Goal: Check status: Check status

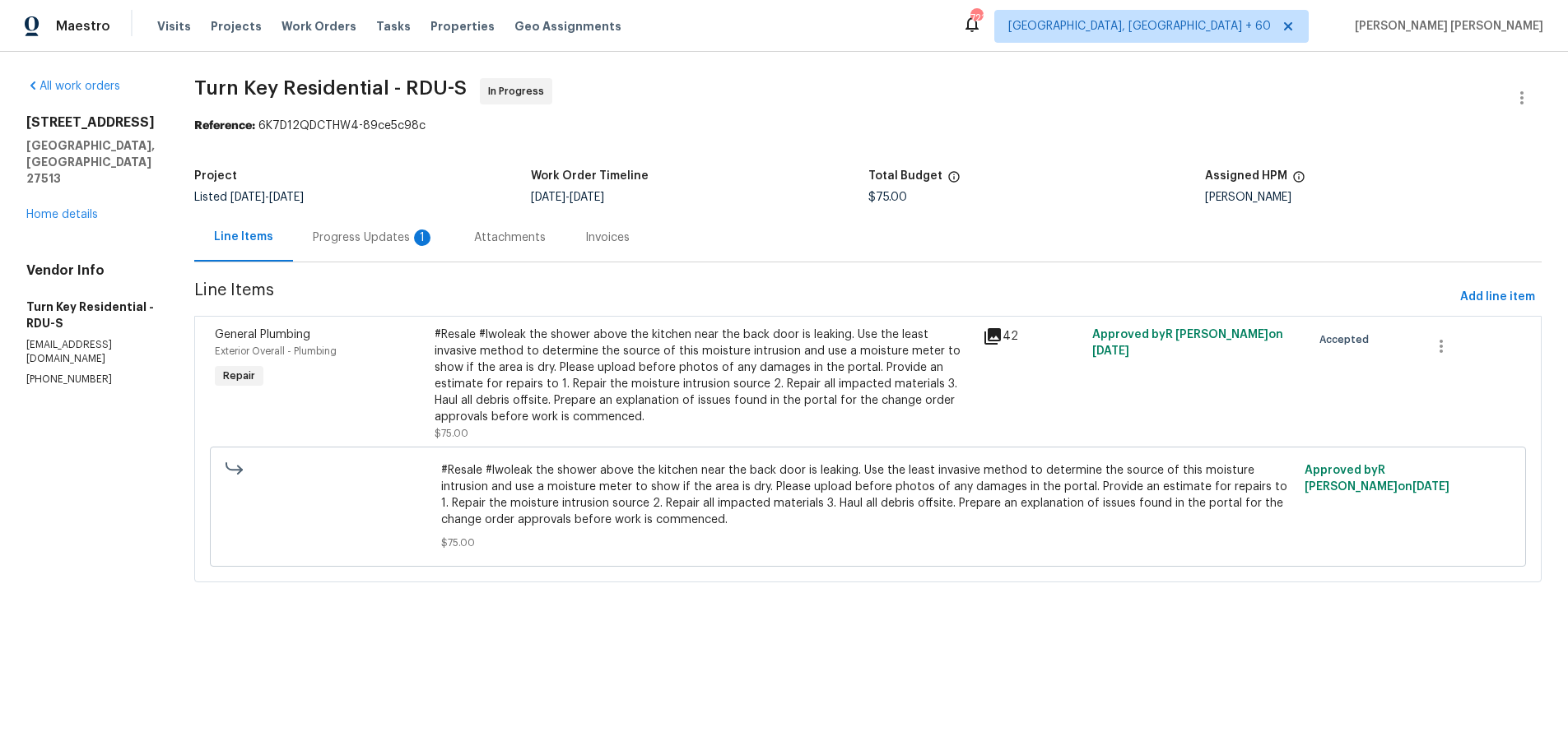
click at [1003, 336] on icon at bounding box center [992, 336] width 19 height 19
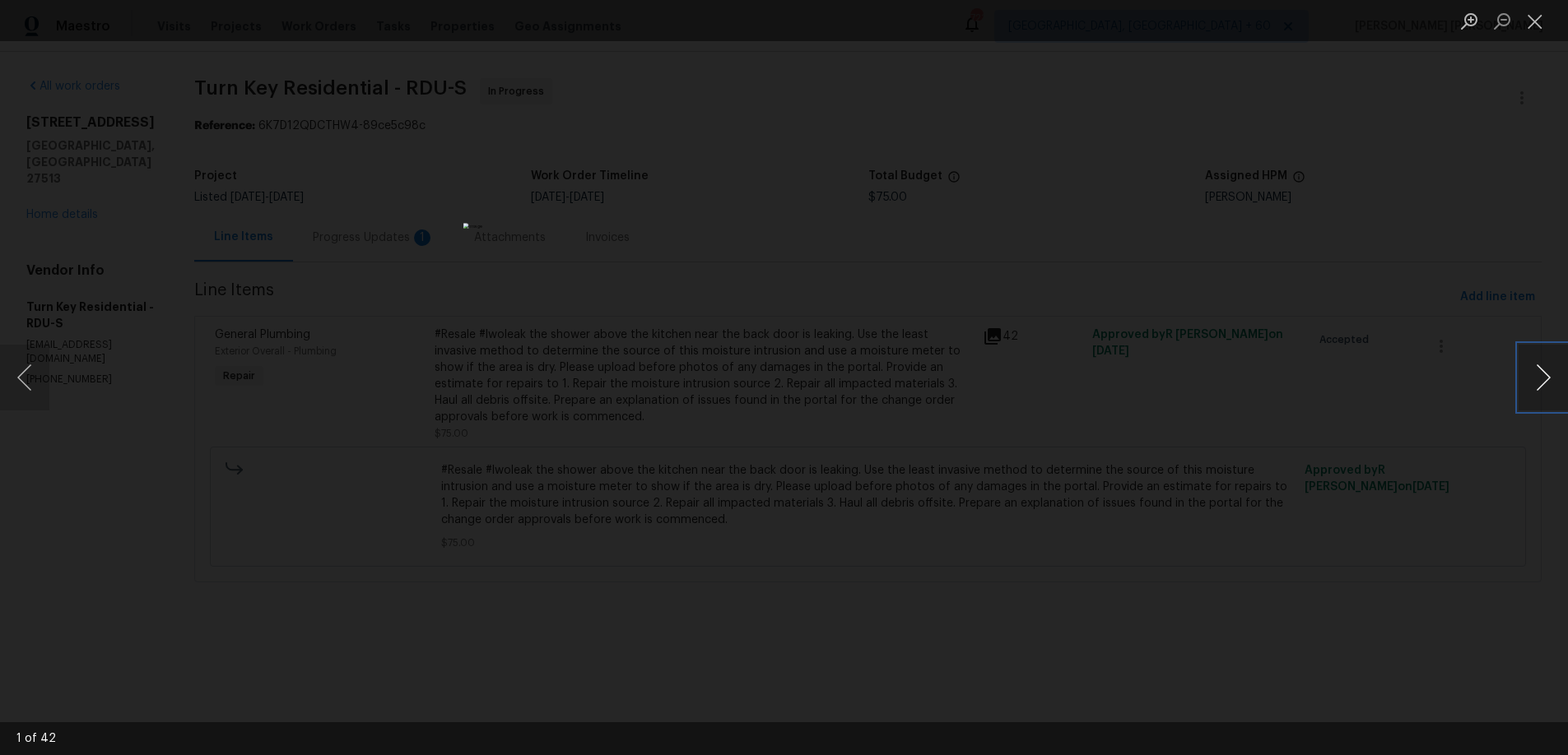
click at [1550, 387] on button "Next image" at bounding box center [1543, 377] width 49 height 66
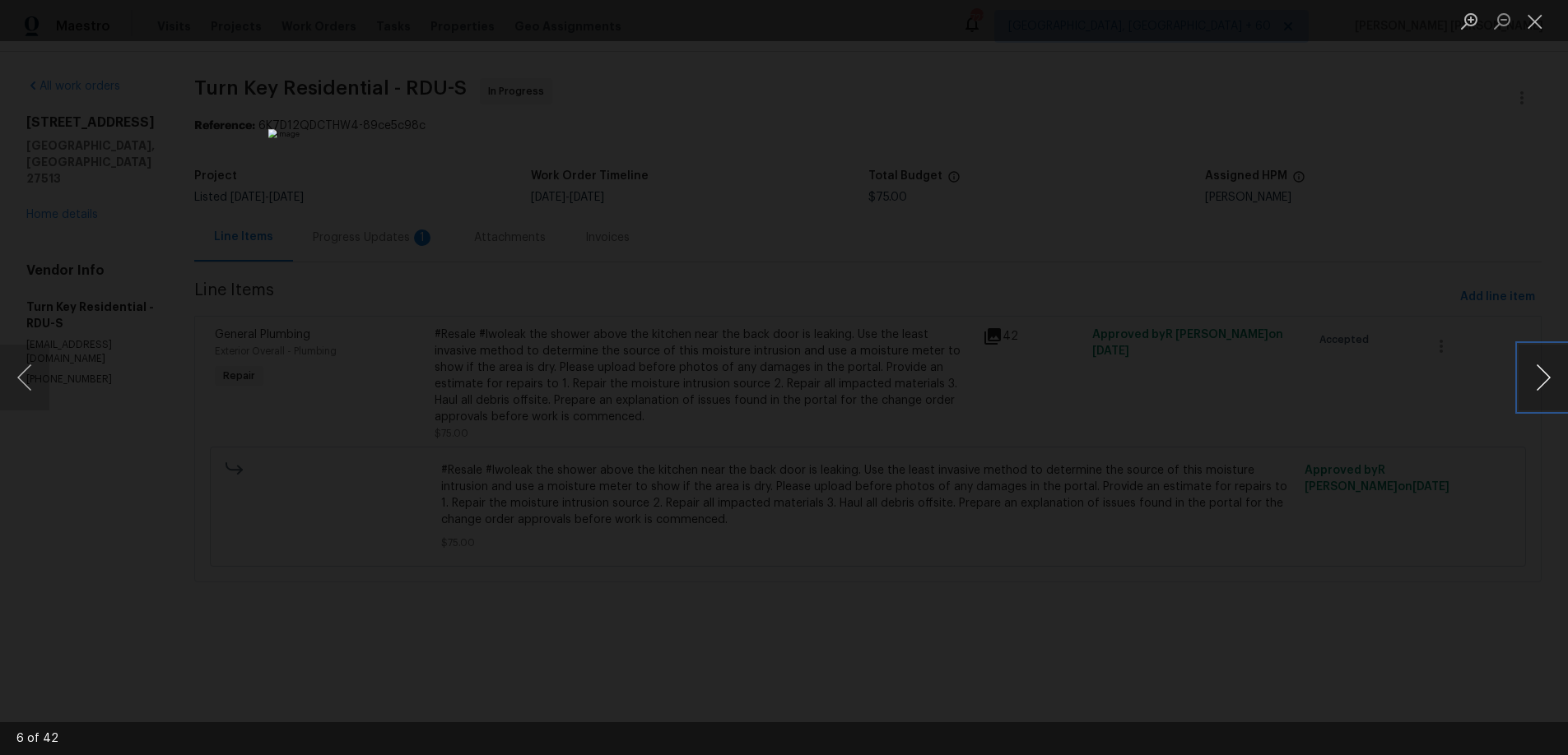
click at [1550, 387] on button "Next image" at bounding box center [1543, 377] width 49 height 66
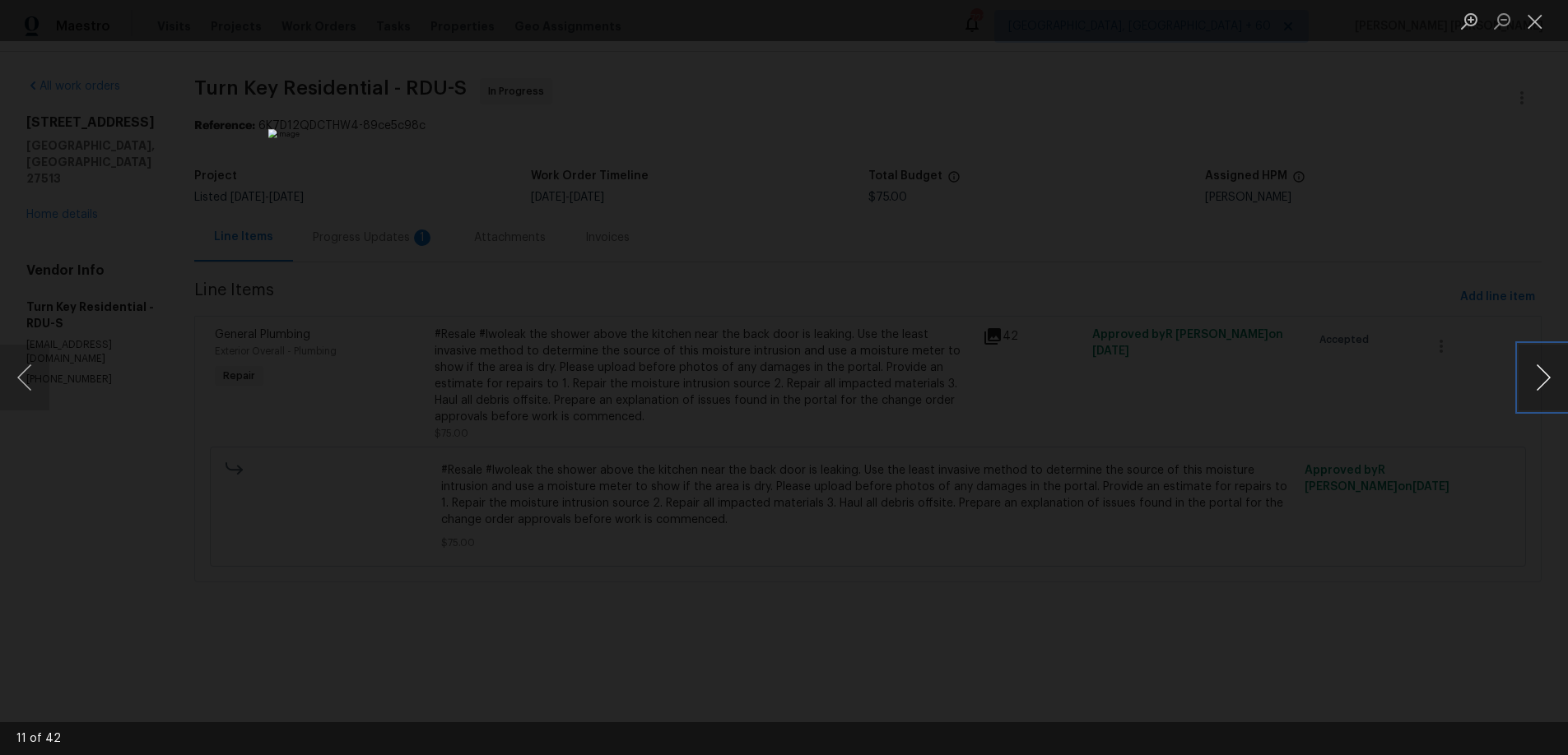
click at [1550, 387] on button "Next image" at bounding box center [1543, 377] width 49 height 66
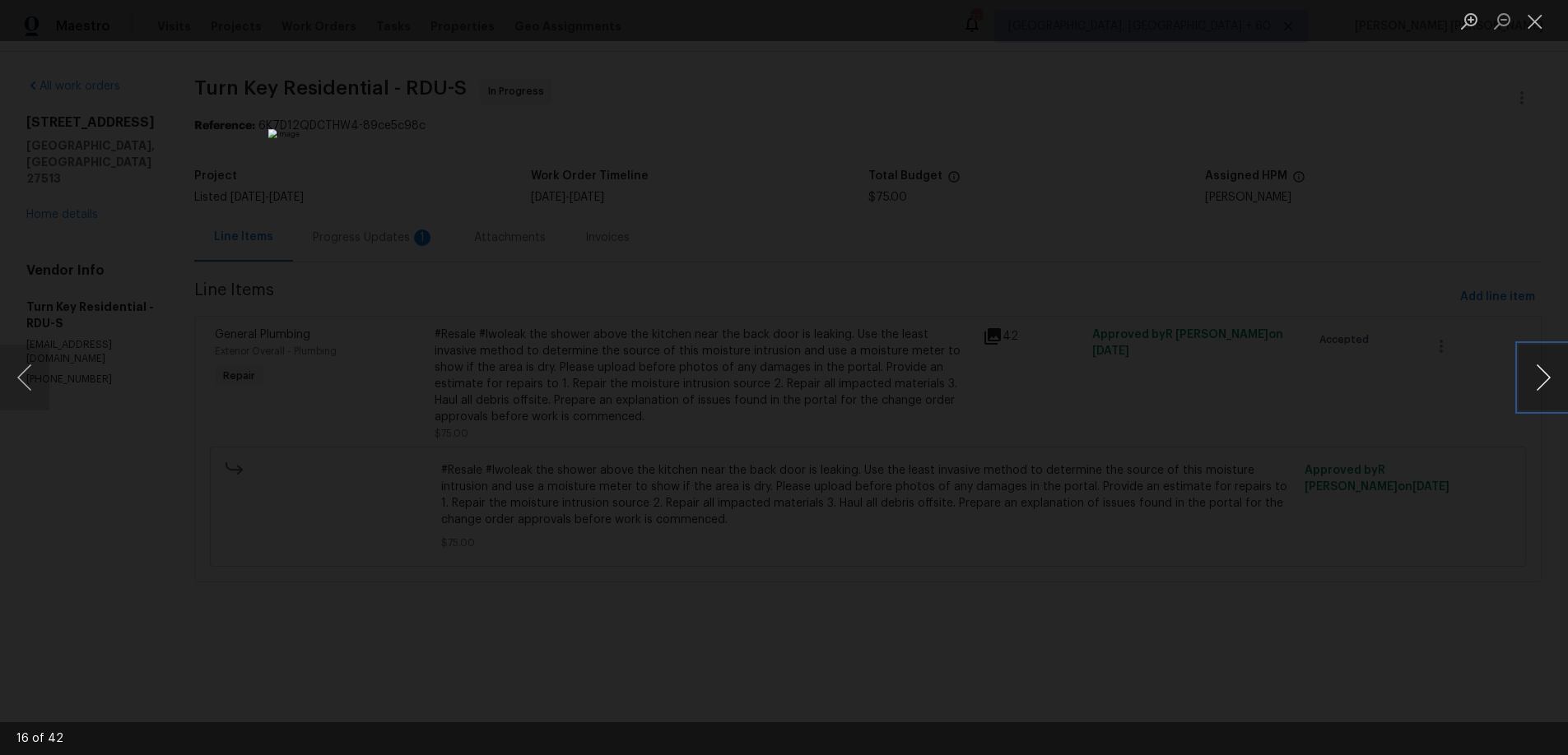
click at [1550, 387] on button "Next image" at bounding box center [1543, 377] width 49 height 66
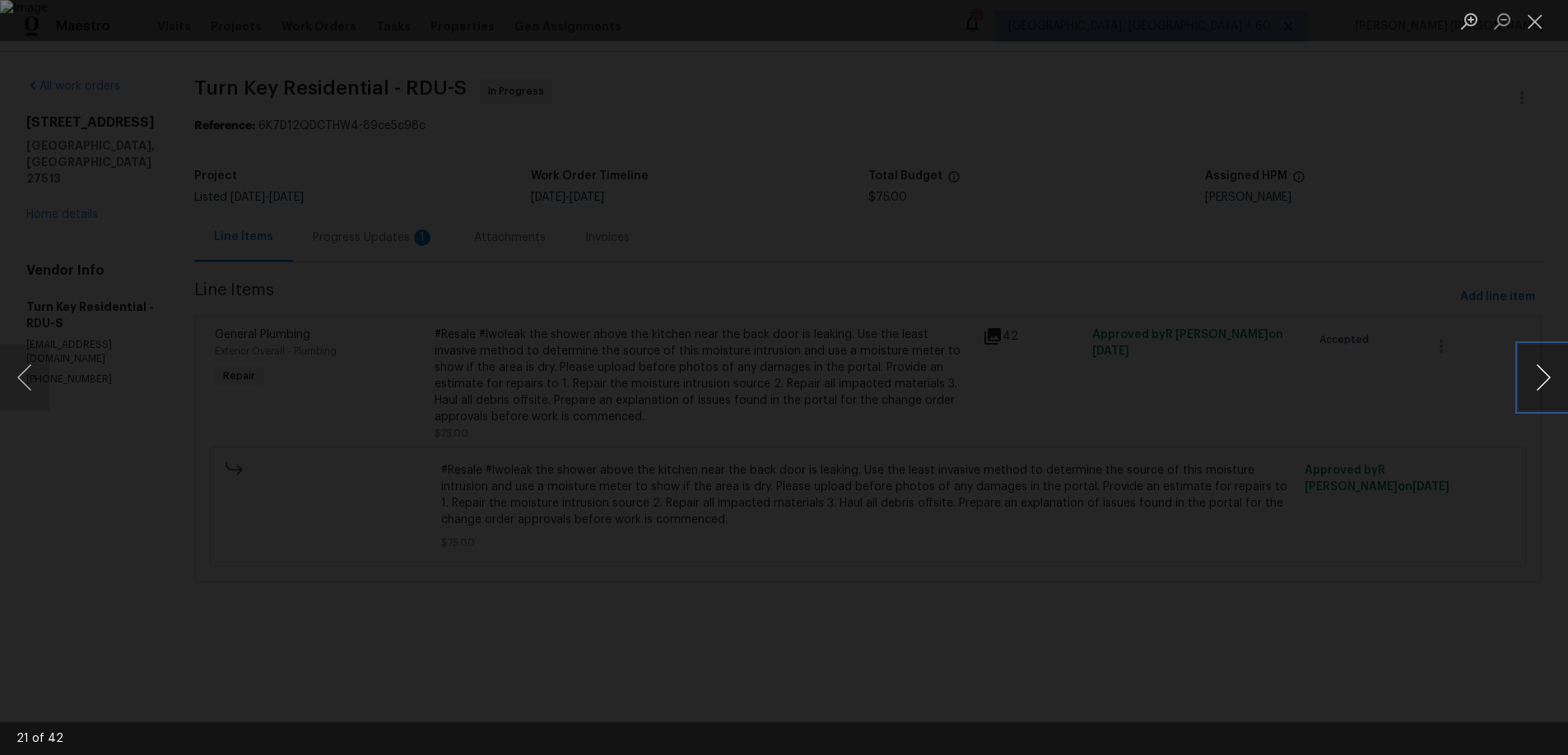
click at [1550, 387] on button "Next image" at bounding box center [1543, 377] width 49 height 66
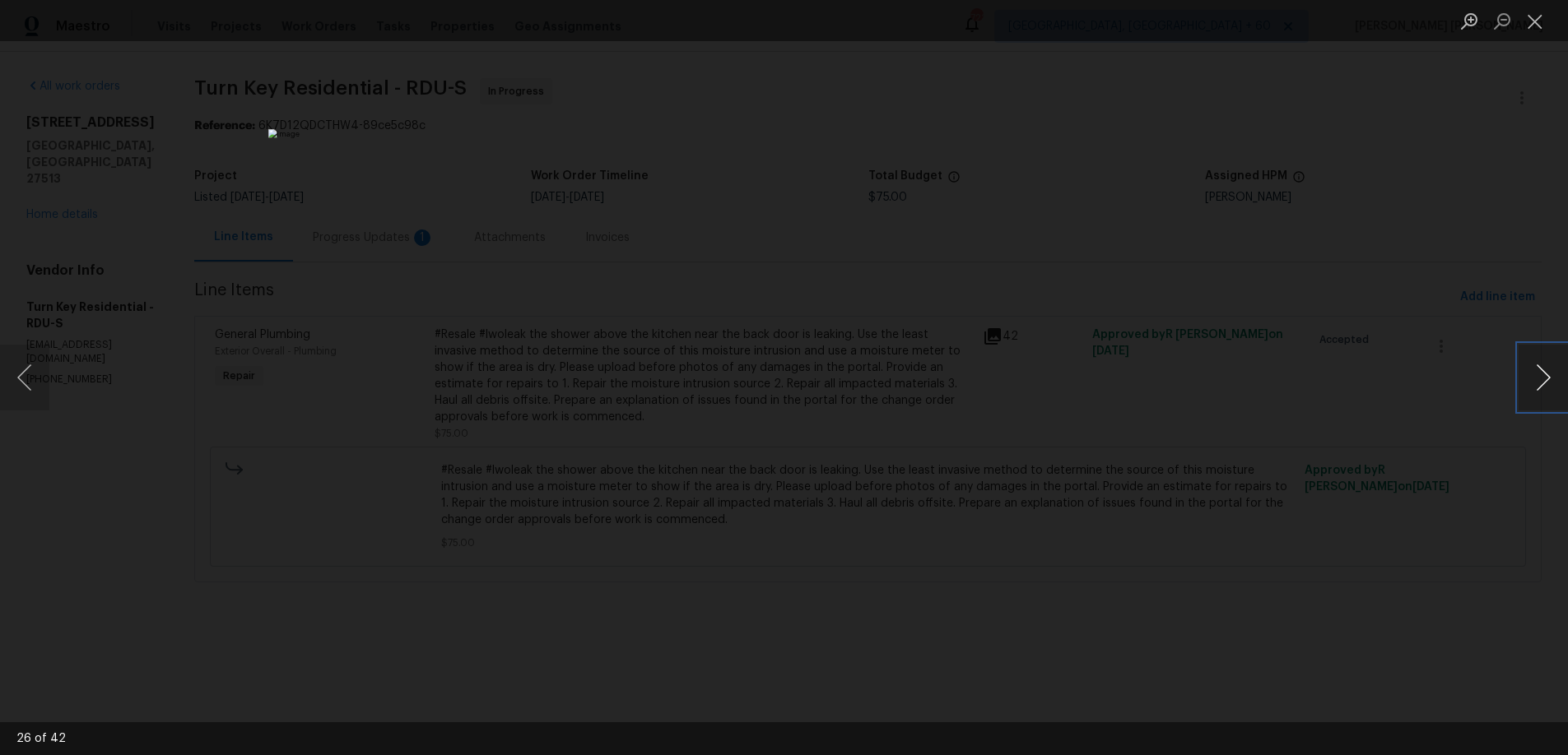
click at [1550, 387] on button "Next image" at bounding box center [1543, 377] width 49 height 66
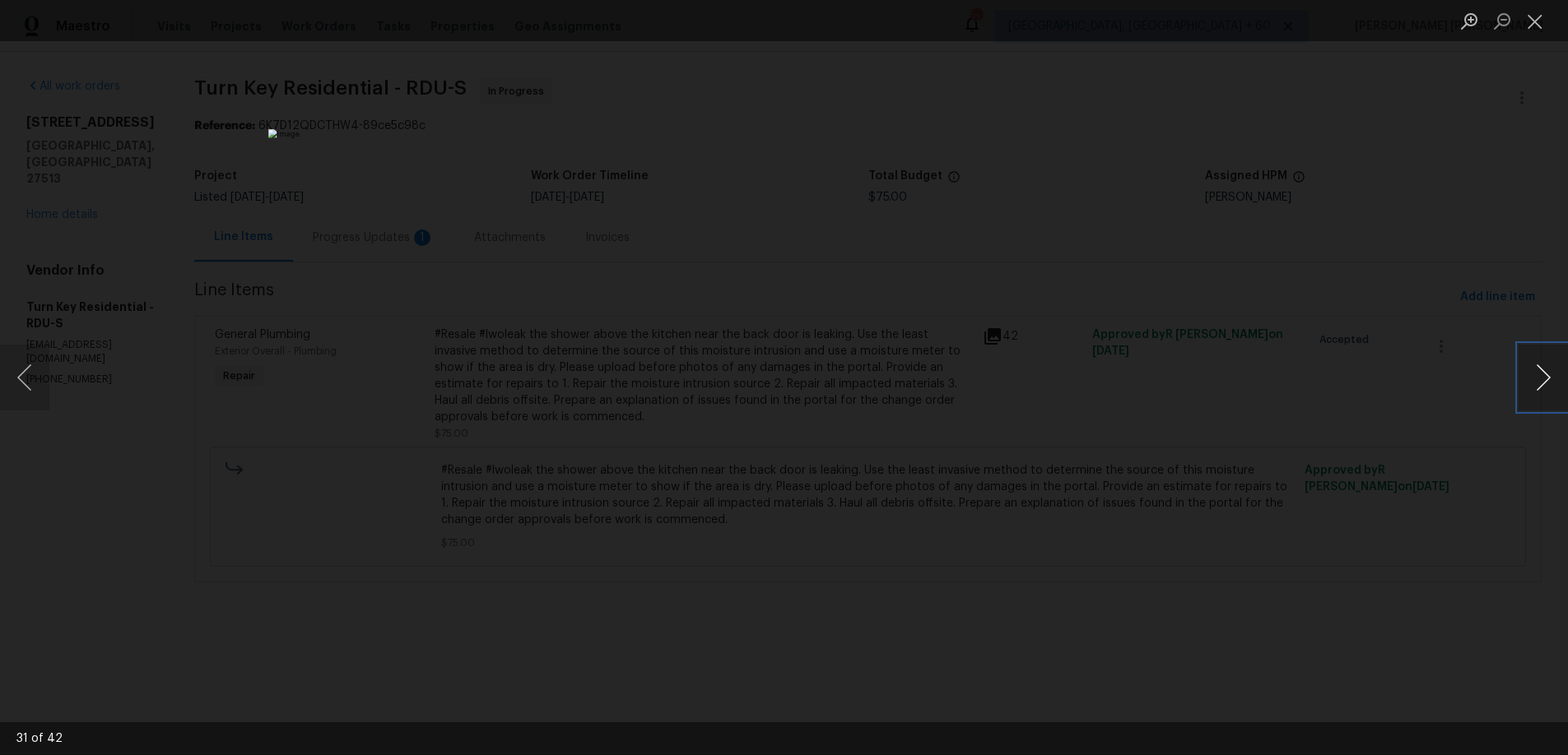
click at [1550, 387] on button "Next image" at bounding box center [1543, 377] width 49 height 66
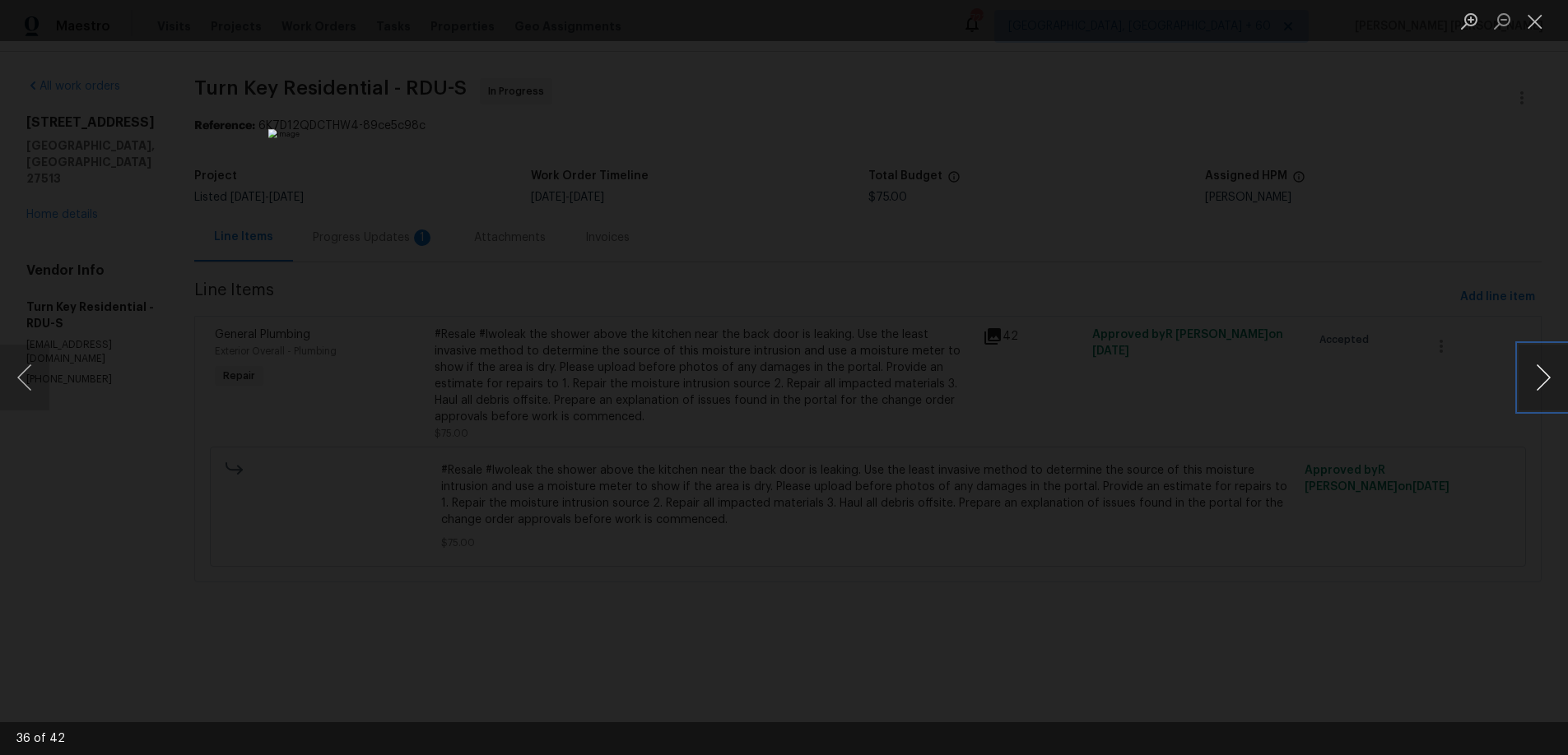
click at [1550, 387] on button "Next image" at bounding box center [1543, 377] width 49 height 66
click at [751, 272] on img "Lightbox" at bounding box center [784, 377] width 1376 height 663
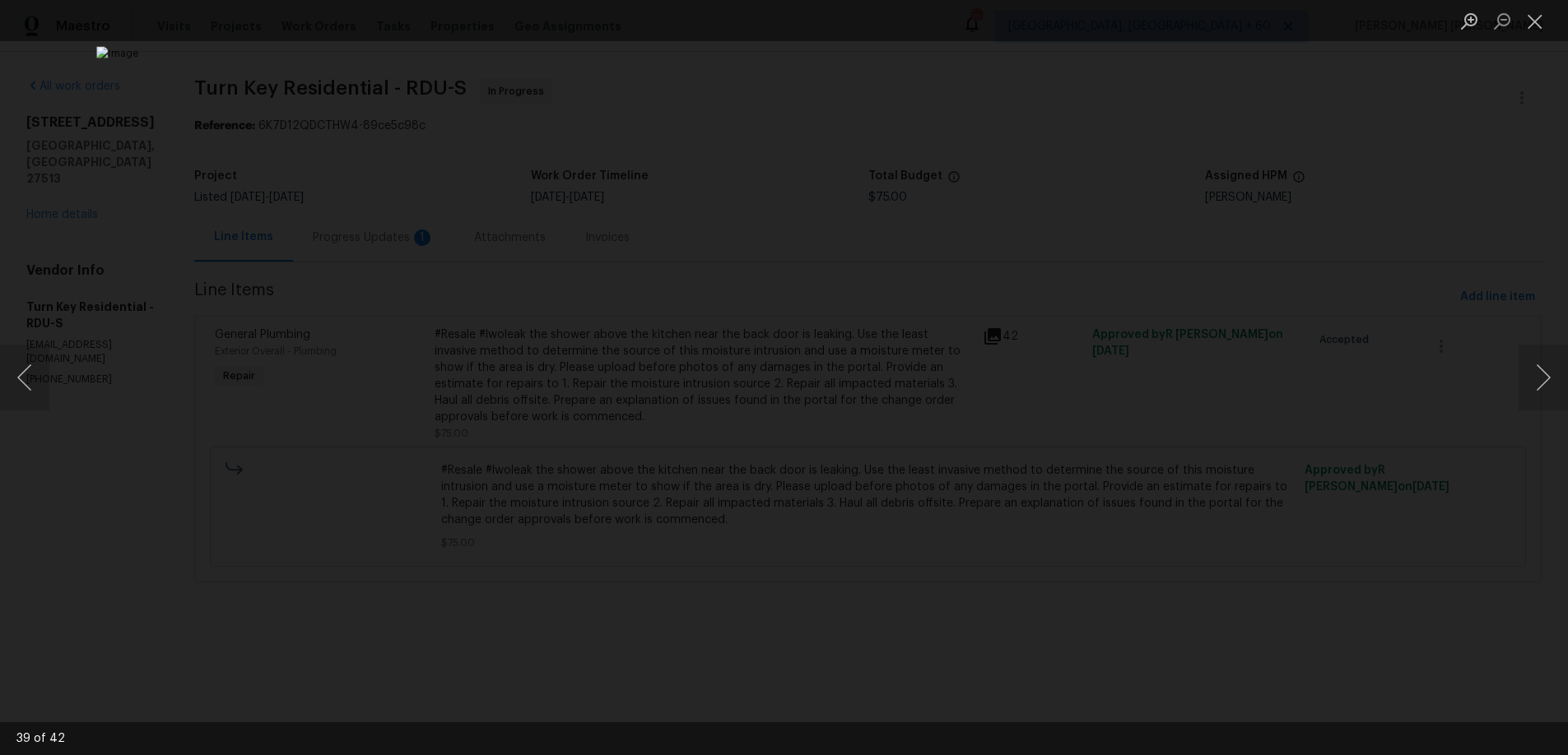
click at [405, 159] on div "Lightbox" at bounding box center [784, 377] width 1568 height 755
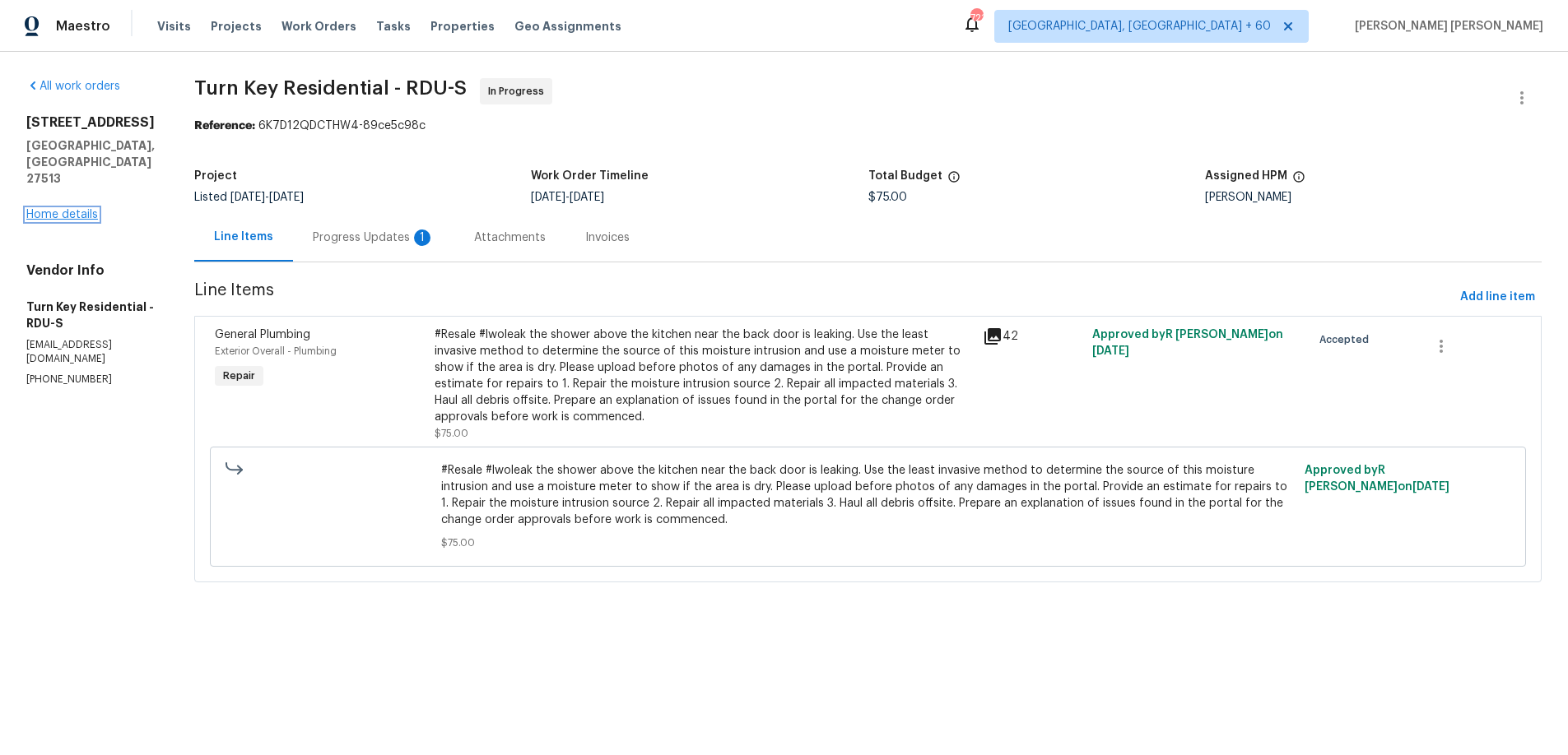
click at [80, 209] on link "Home details" at bounding box center [61, 214] width 71 height 11
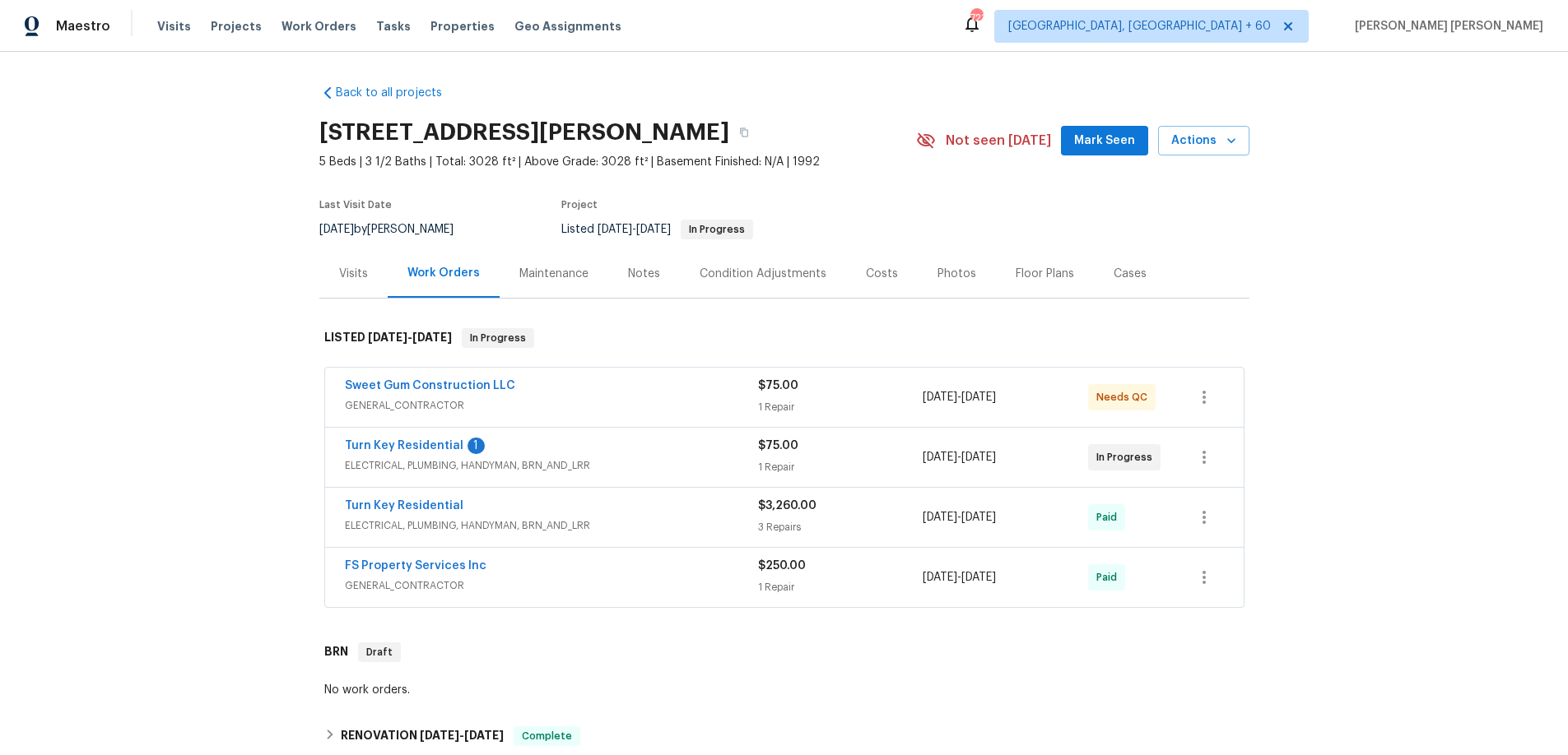
click at [657, 405] on span "GENERAL_CONTRACTOR" at bounding box center [551, 406] width 413 height 17
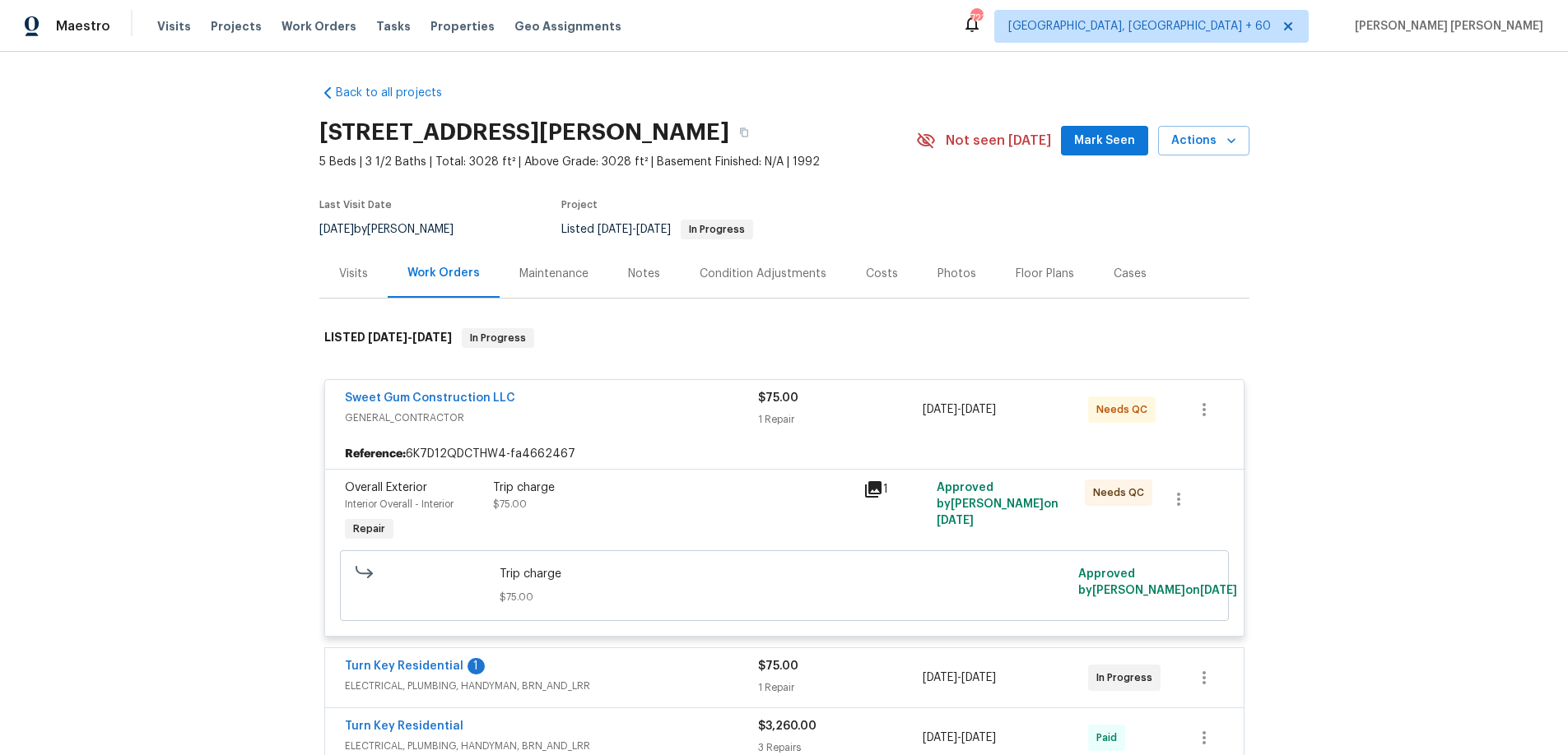
click at [870, 486] on icon at bounding box center [874, 490] width 17 height 17
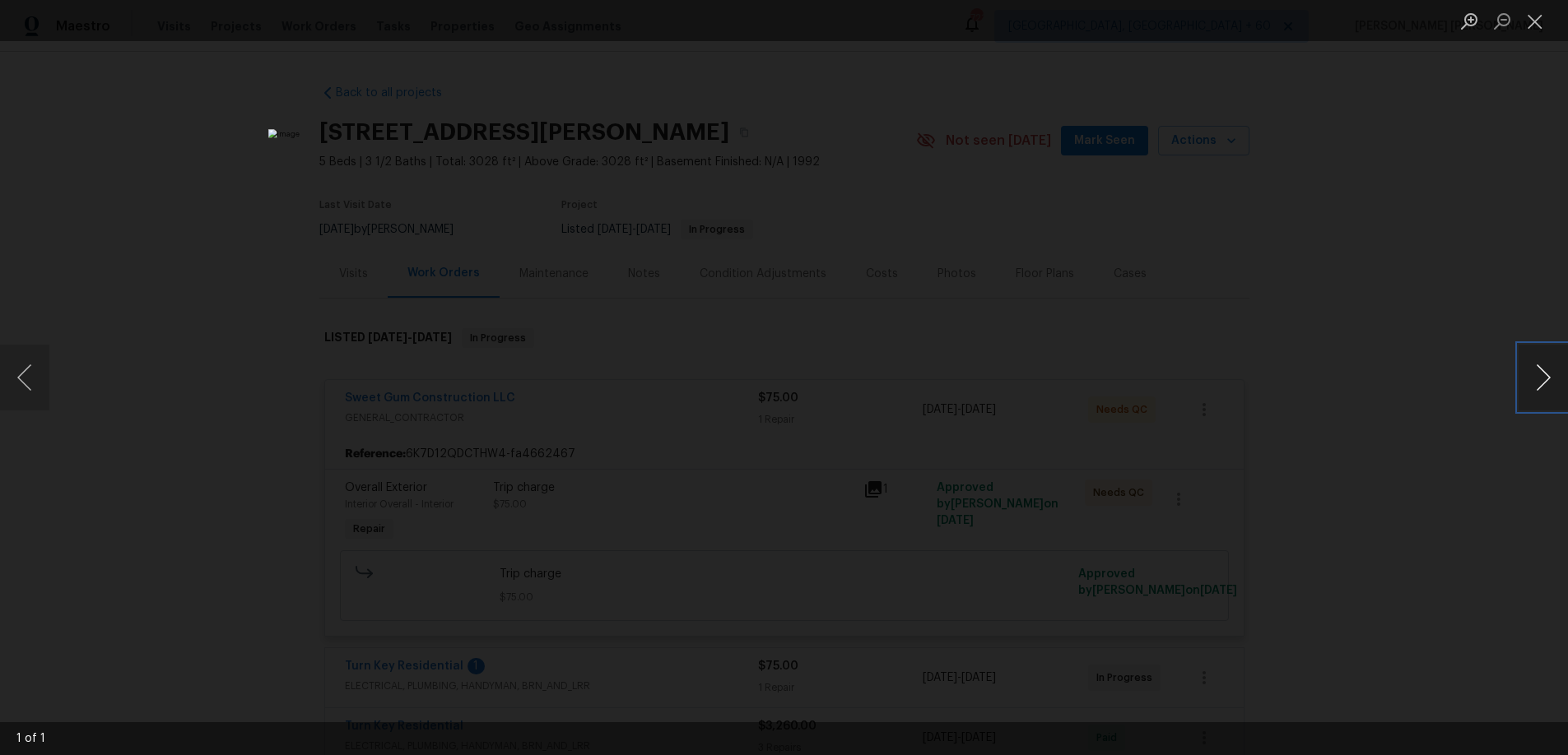
click at [1540, 388] on button "Next image" at bounding box center [1543, 377] width 49 height 66
click at [1537, 387] on button "Next image" at bounding box center [1543, 377] width 49 height 66
click at [1291, 448] on div "Lightbox" at bounding box center [784, 377] width 1568 height 755
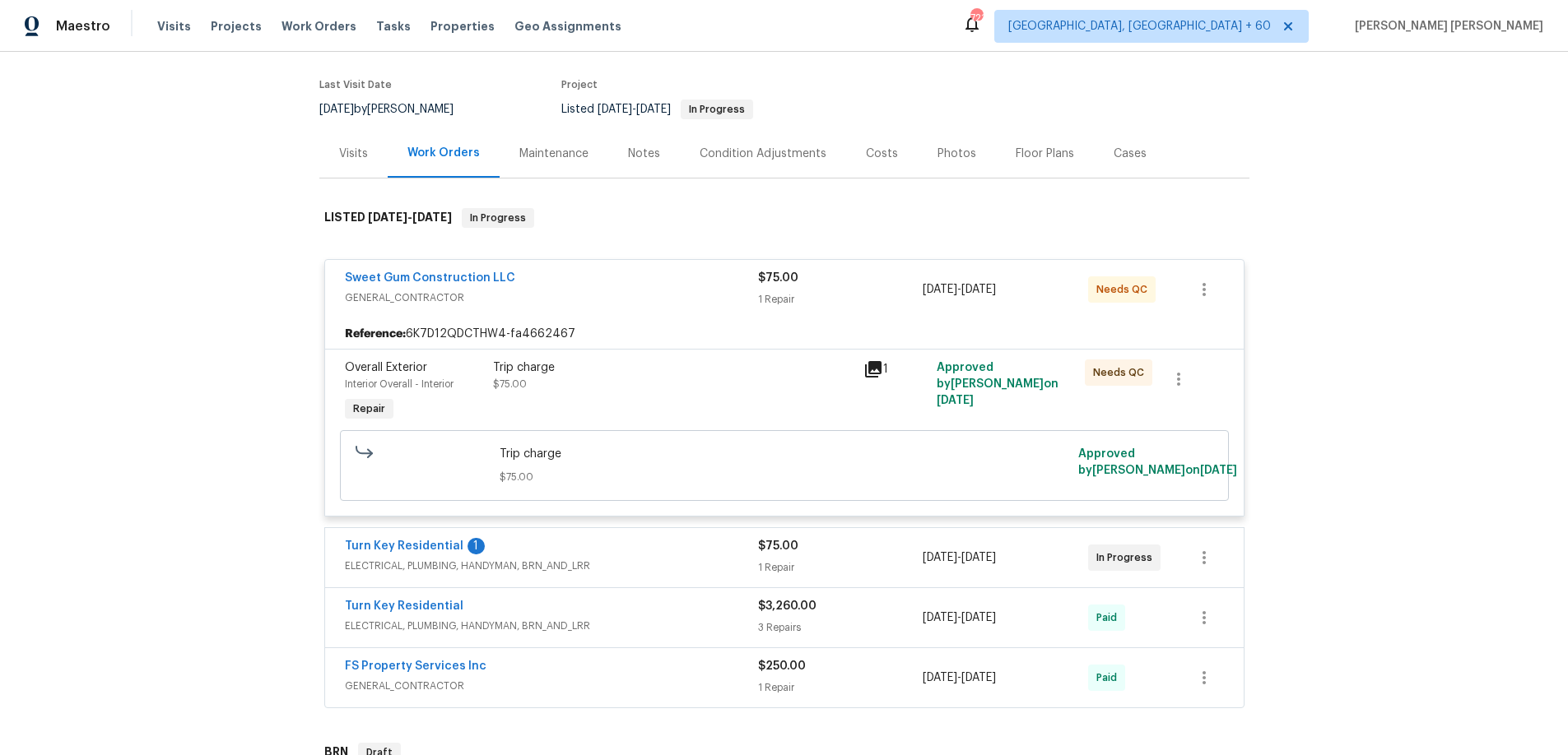
scroll to position [124, 0]
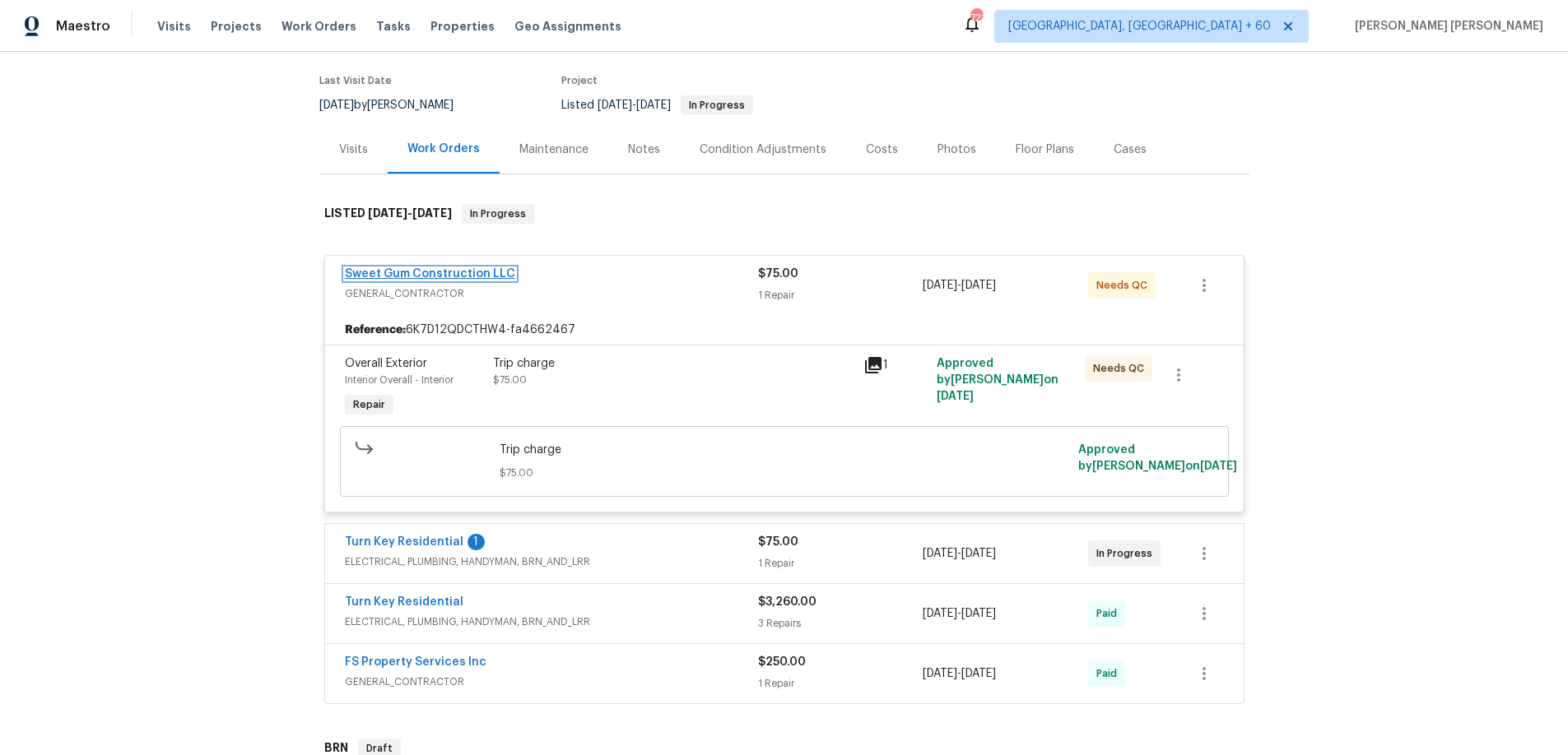
click at [420, 268] on link "Sweet Gum Construction LLC" at bounding box center [430, 274] width 170 height 11
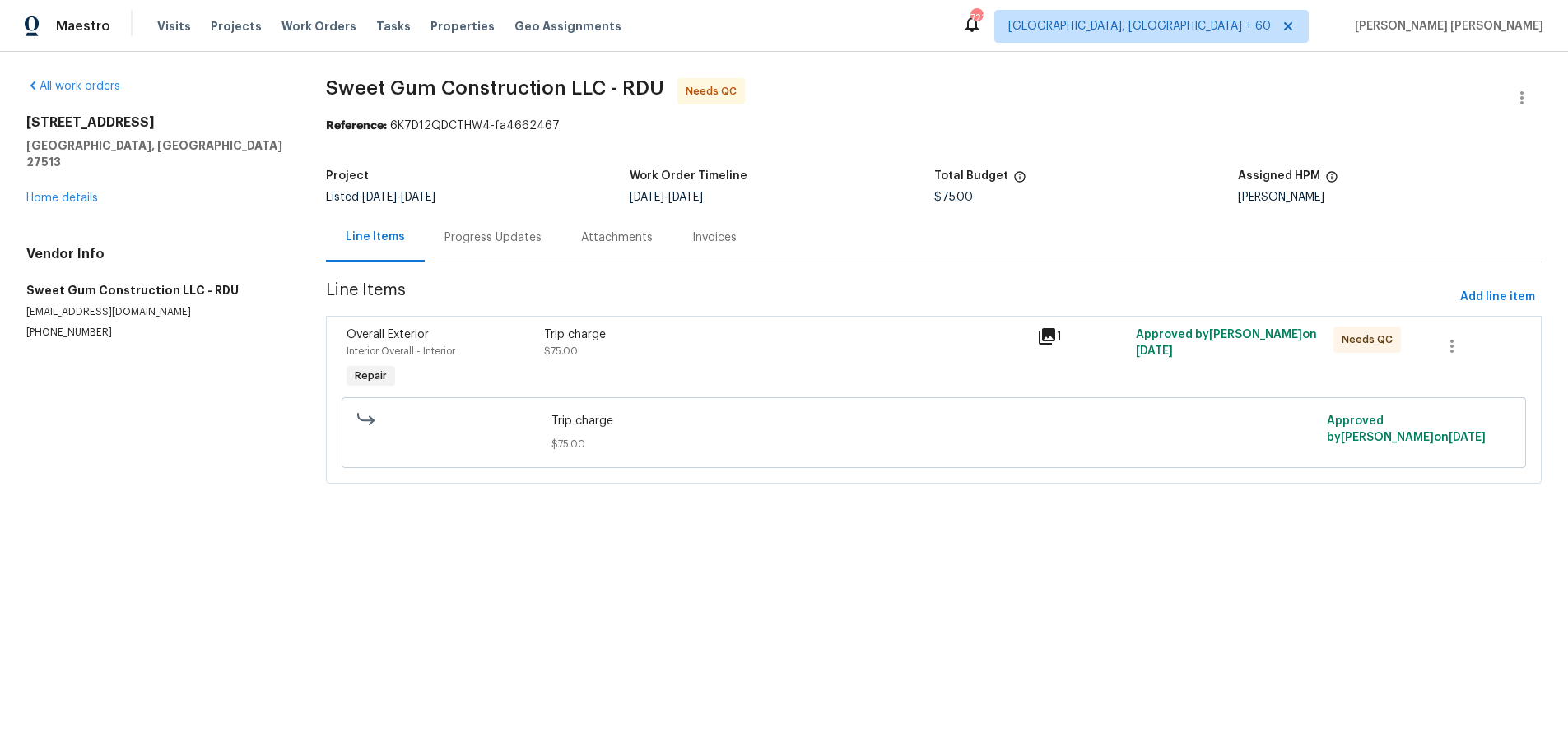
click at [477, 239] on div "Progress Updates" at bounding box center [493, 237] width 97 height 17
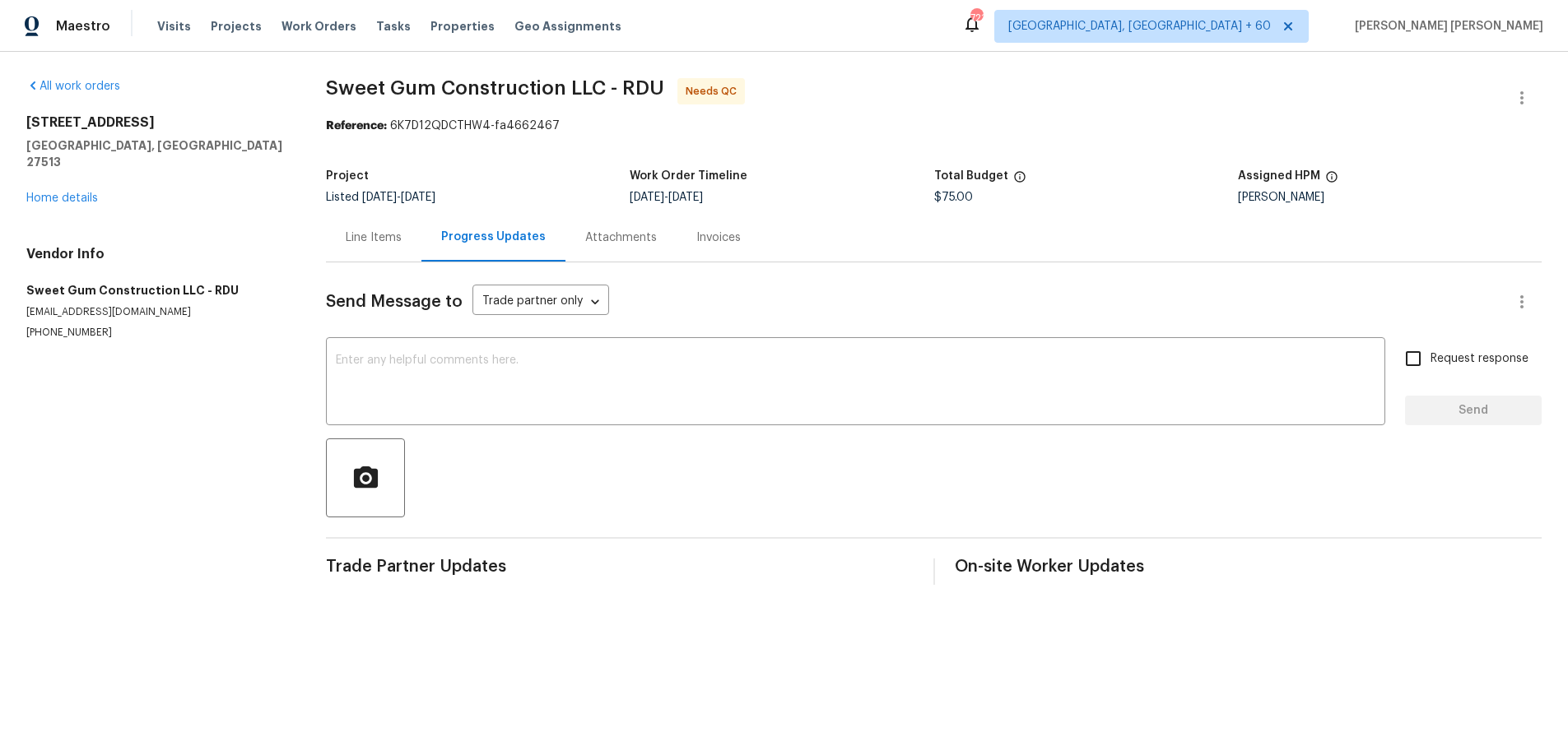
click at [380, 241] on div "Line Items" at bounding box center [374, 237] width 56 height 17
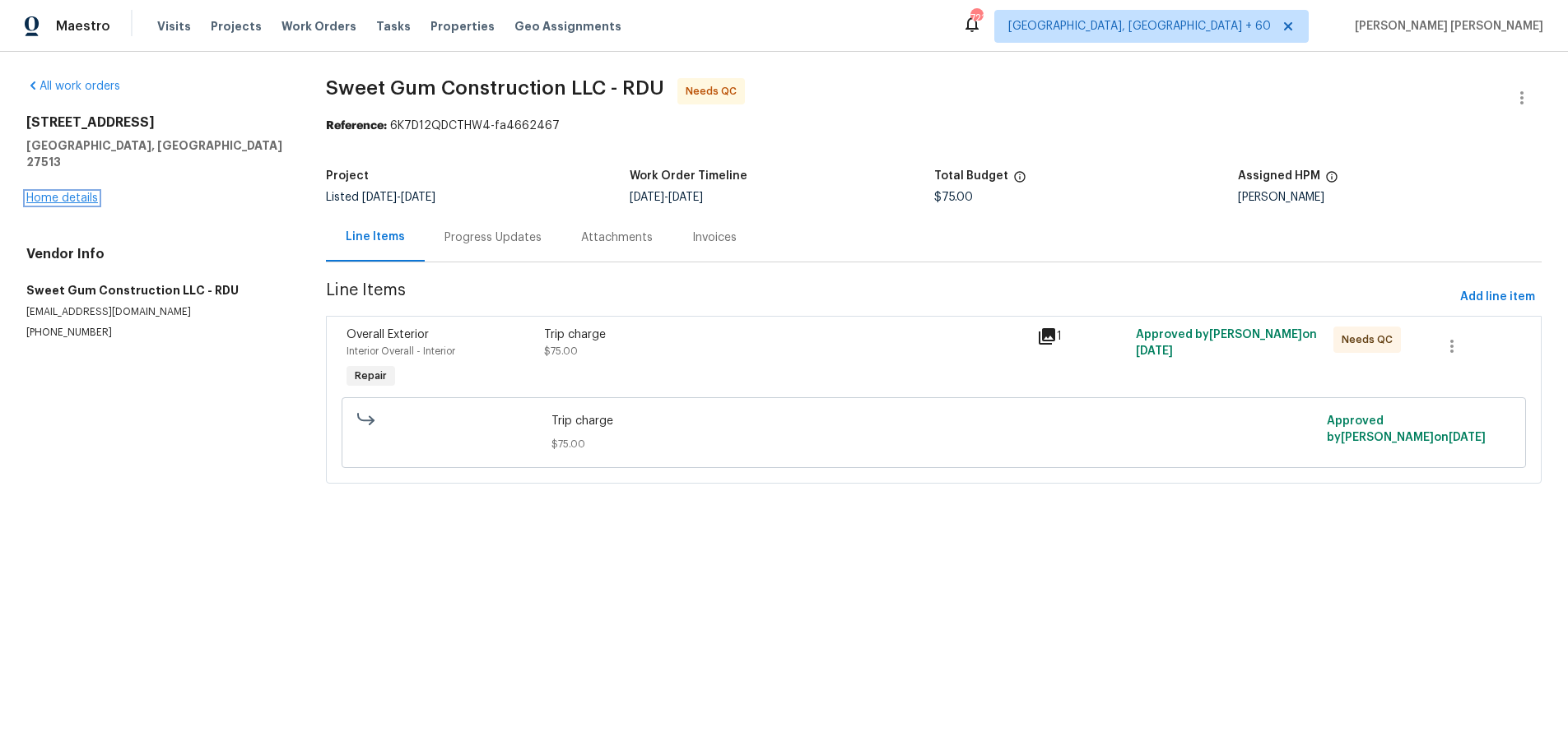
click at [56, 192] on link "Home details" at bounding box center [61, 198] width 71 height 11
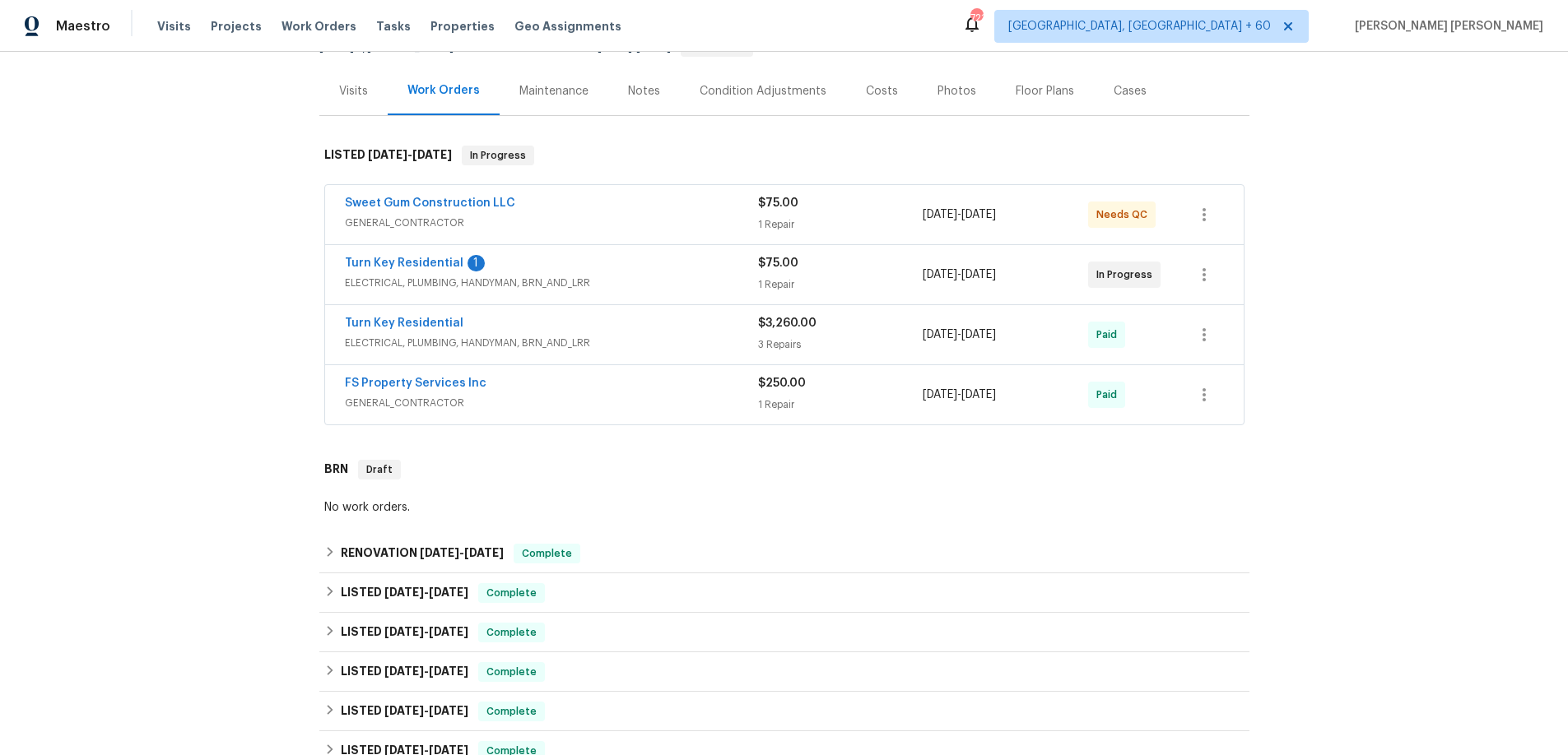
scroll to position [185, 0]
click at [556, 318] on div "Turn Key Residential" at bounding box center [551, 322] width 413 height 19
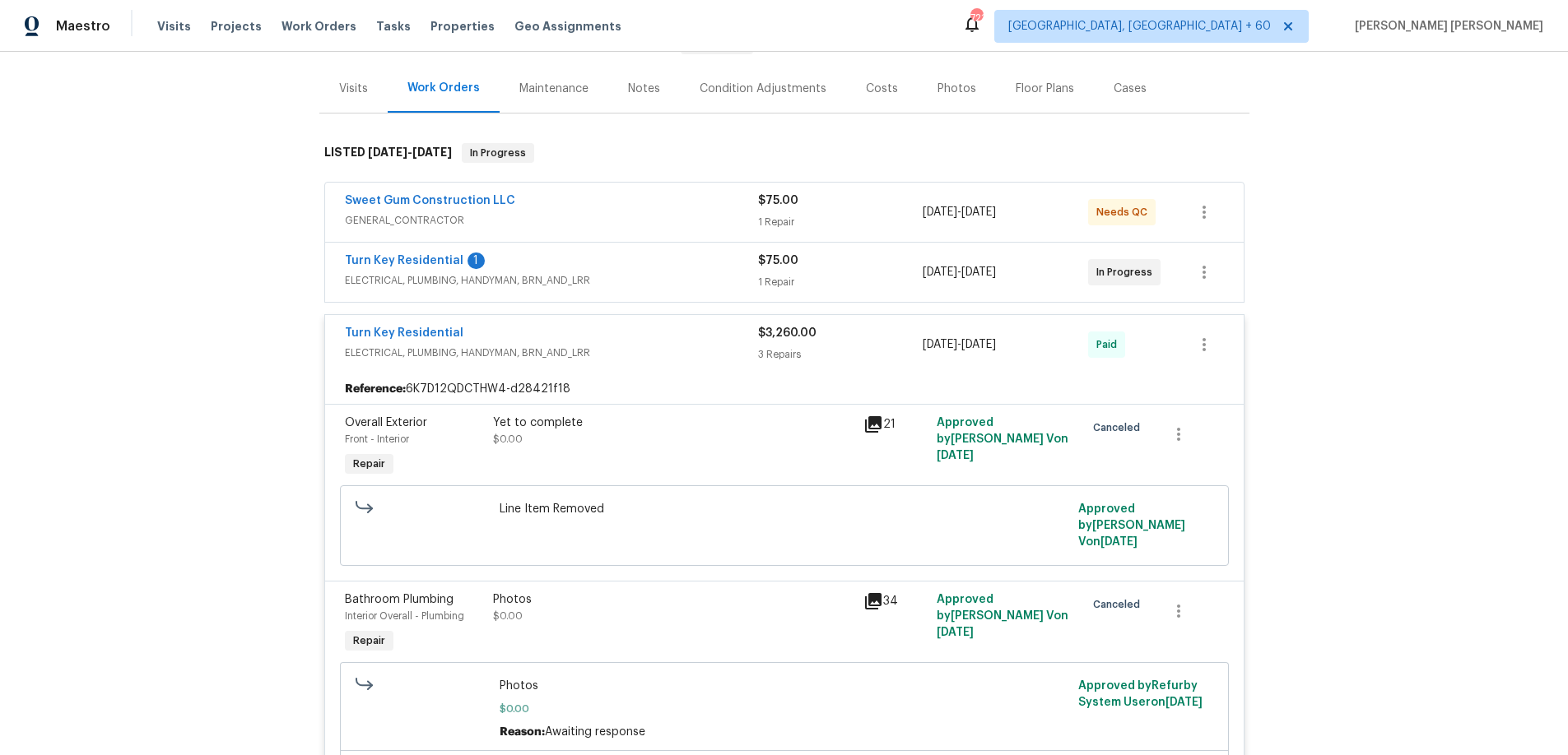
click at [569, 336] on div "Turn Key Residential" at bounding box center [551, 335] width 413 height 19
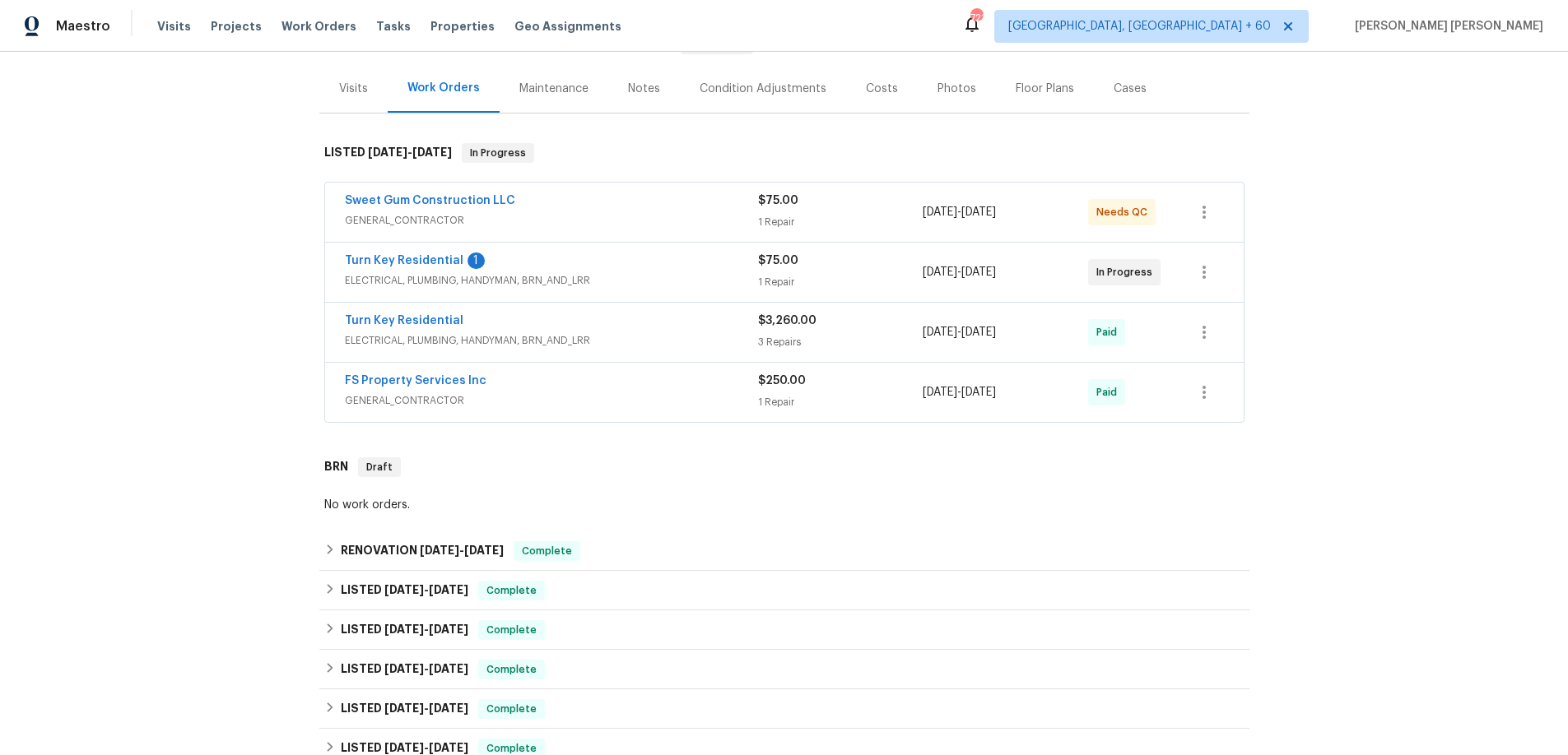
click at [574, 396] on span "GENERAL_CONTRACTOR" at bounding box center [551, 401] width 413 height 17
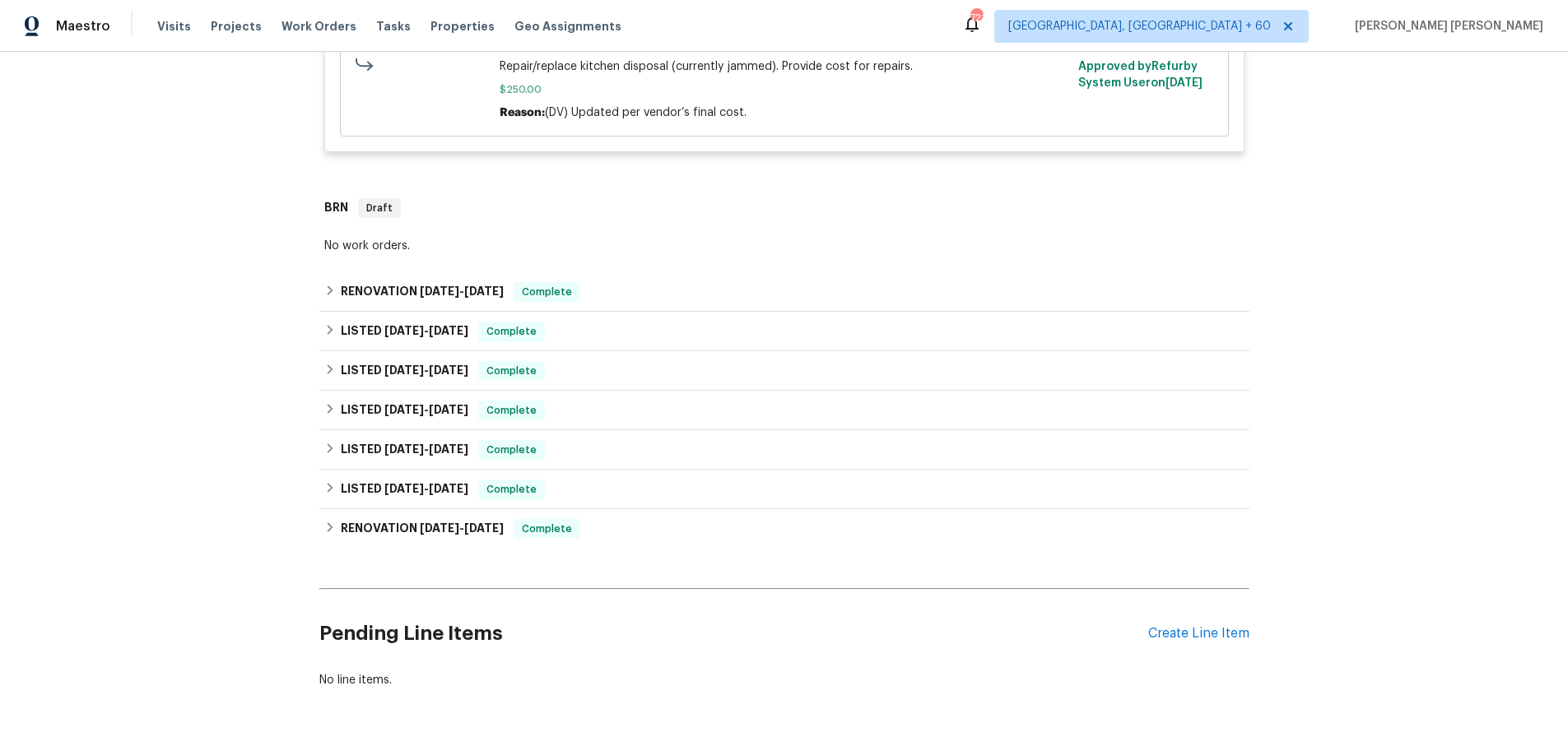
scroll to position [773, 0]
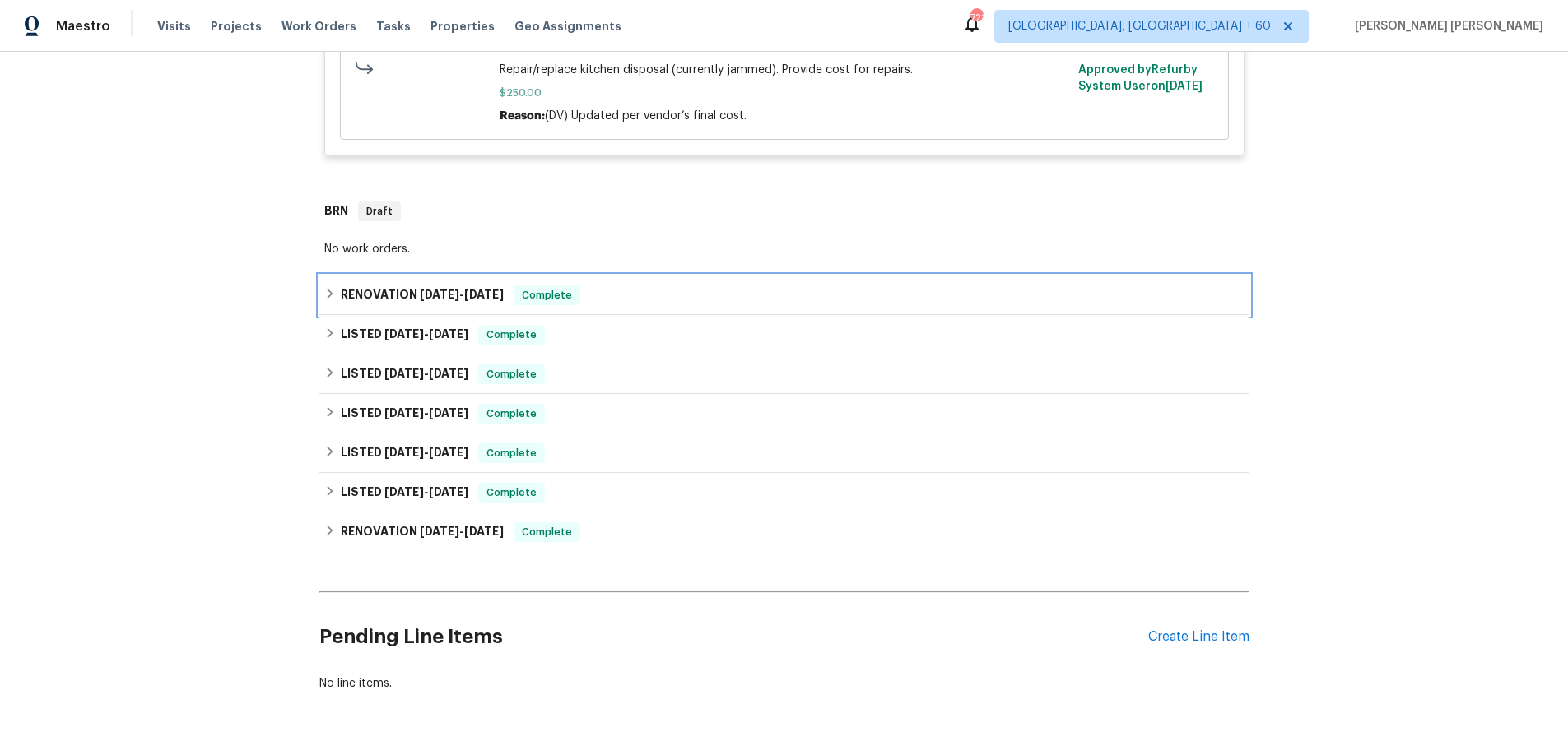
click at [409, 292] on h6 "RENOVATION 7/9/25 - 7/9/25" at bounding box center [423, 295] width 163 height 19
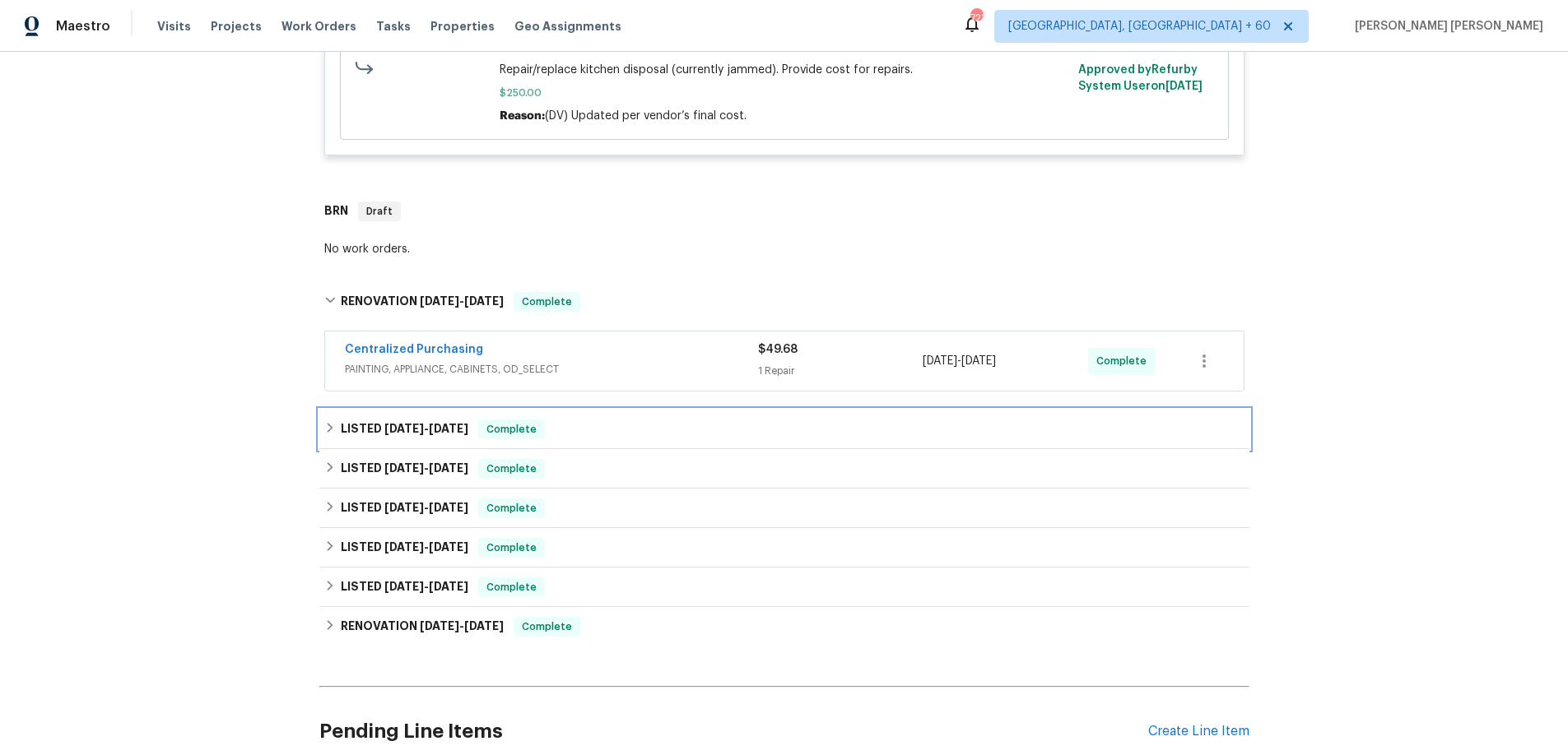
drag, startPoint x: 412, startPoint y: 436, endPoint x: 419, endPoint y: 430, distance: 9.2
click at [412, 436] on h6 "LISTED 7/1/25 - 7/14/25" at bounding box center [405, 429] width 128 height 19
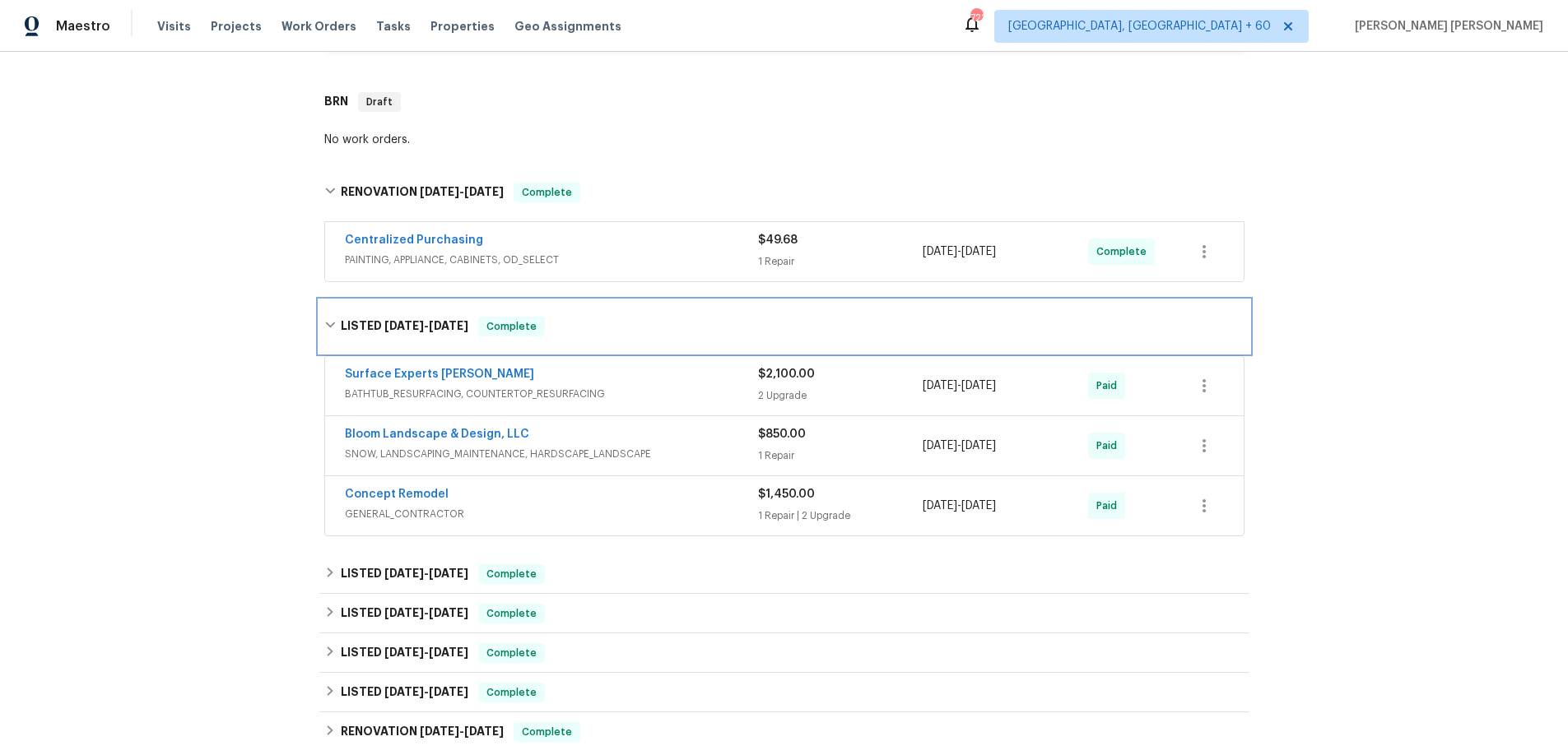
scroll to position [920, 0]
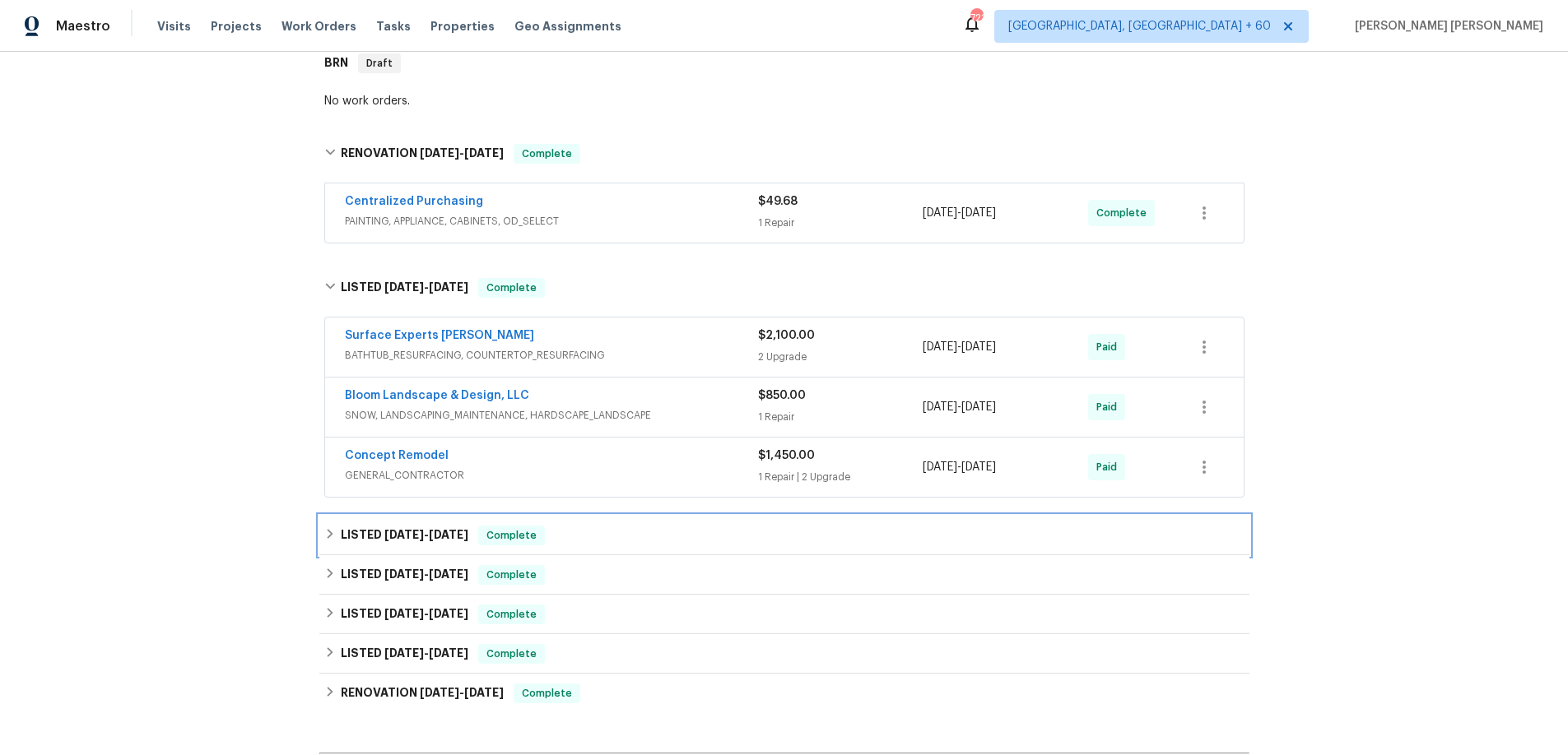
click at [545, 519] on div "LISTED 6/2/25 - 6/4/25 Complete" at bounding box center [785, 535] width 930 height 40
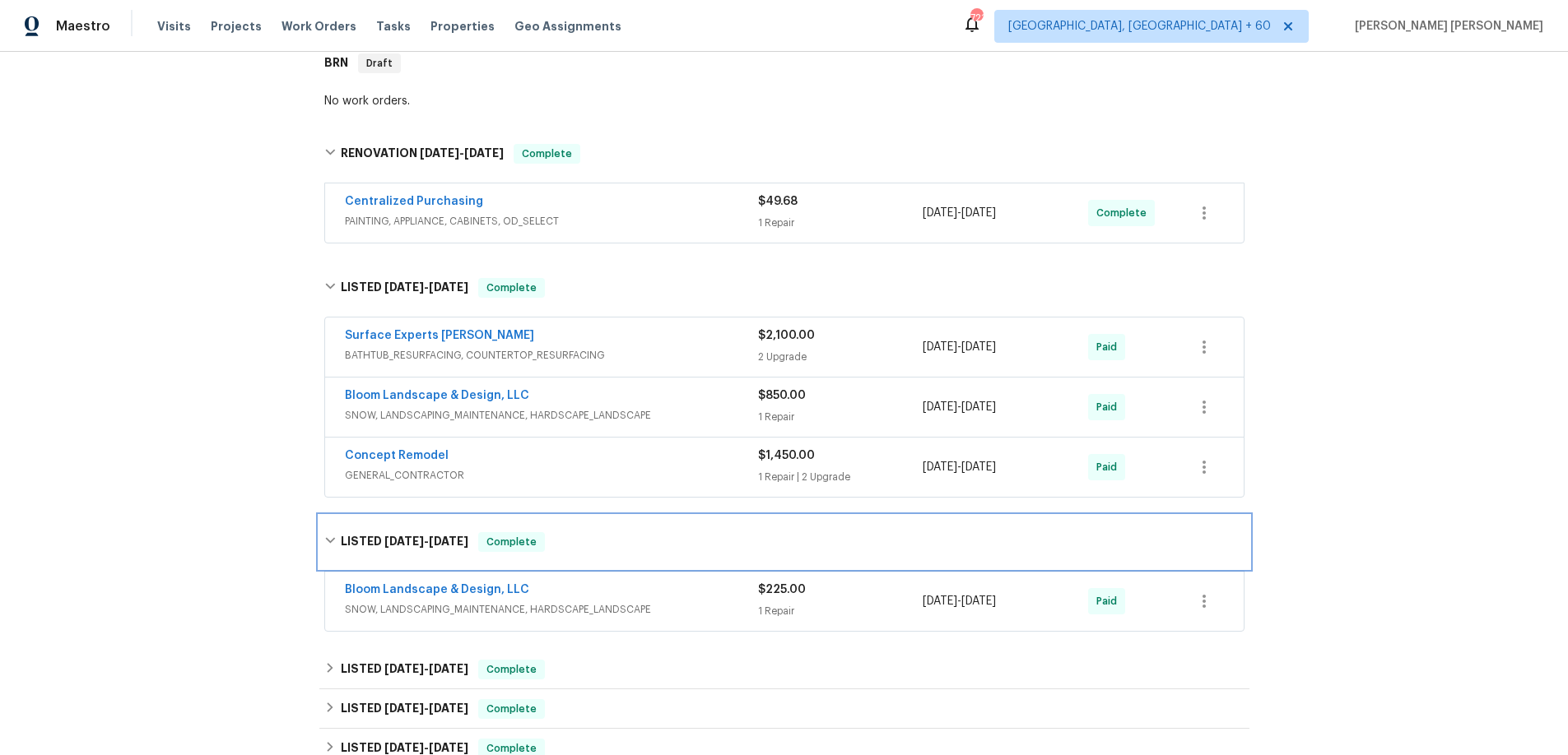
scroll to position [963, 0]
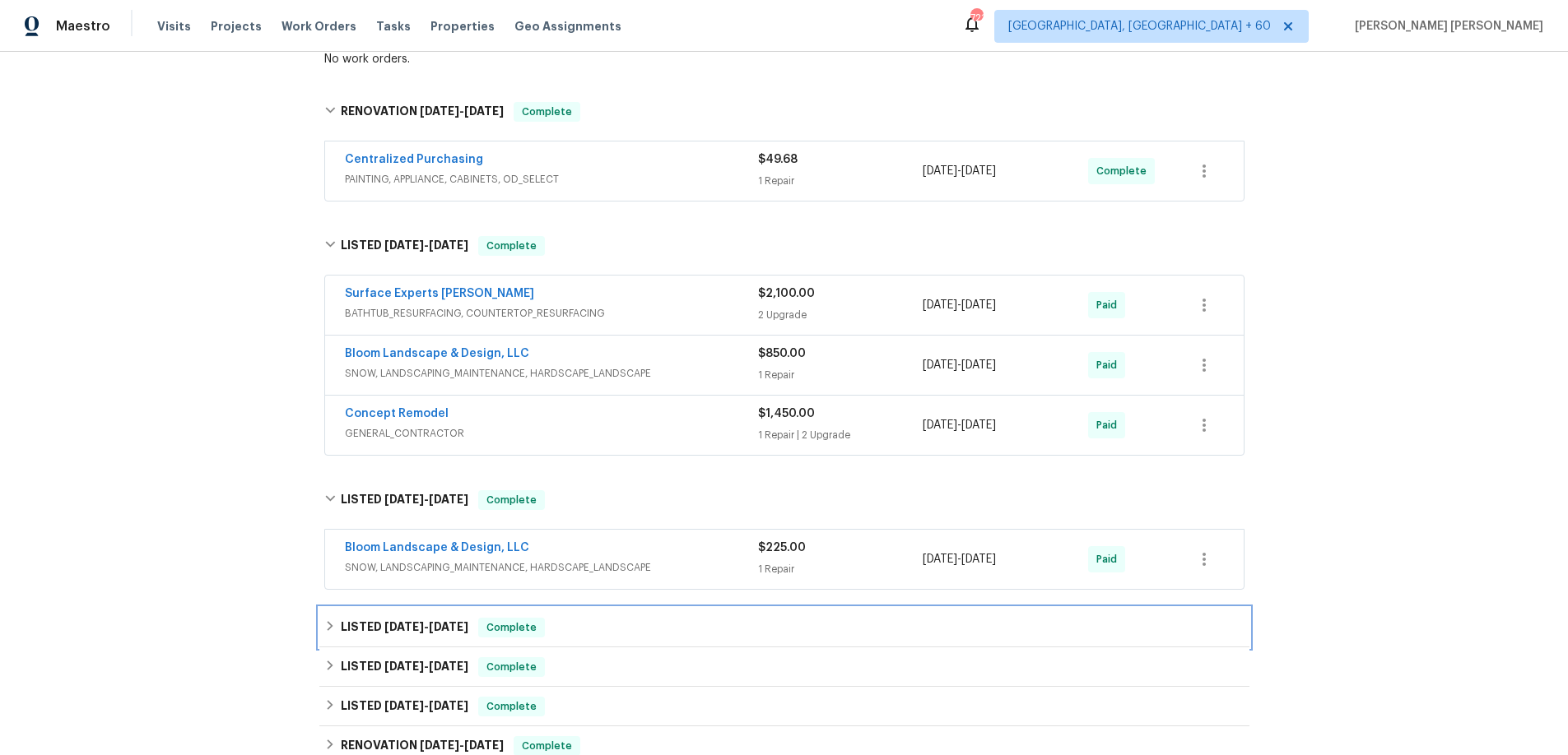
click at [630, 622] on div "LISTED 3/21/25 - 4/25/25 Complete" at bounding box center [785, 627] width 921 height 19
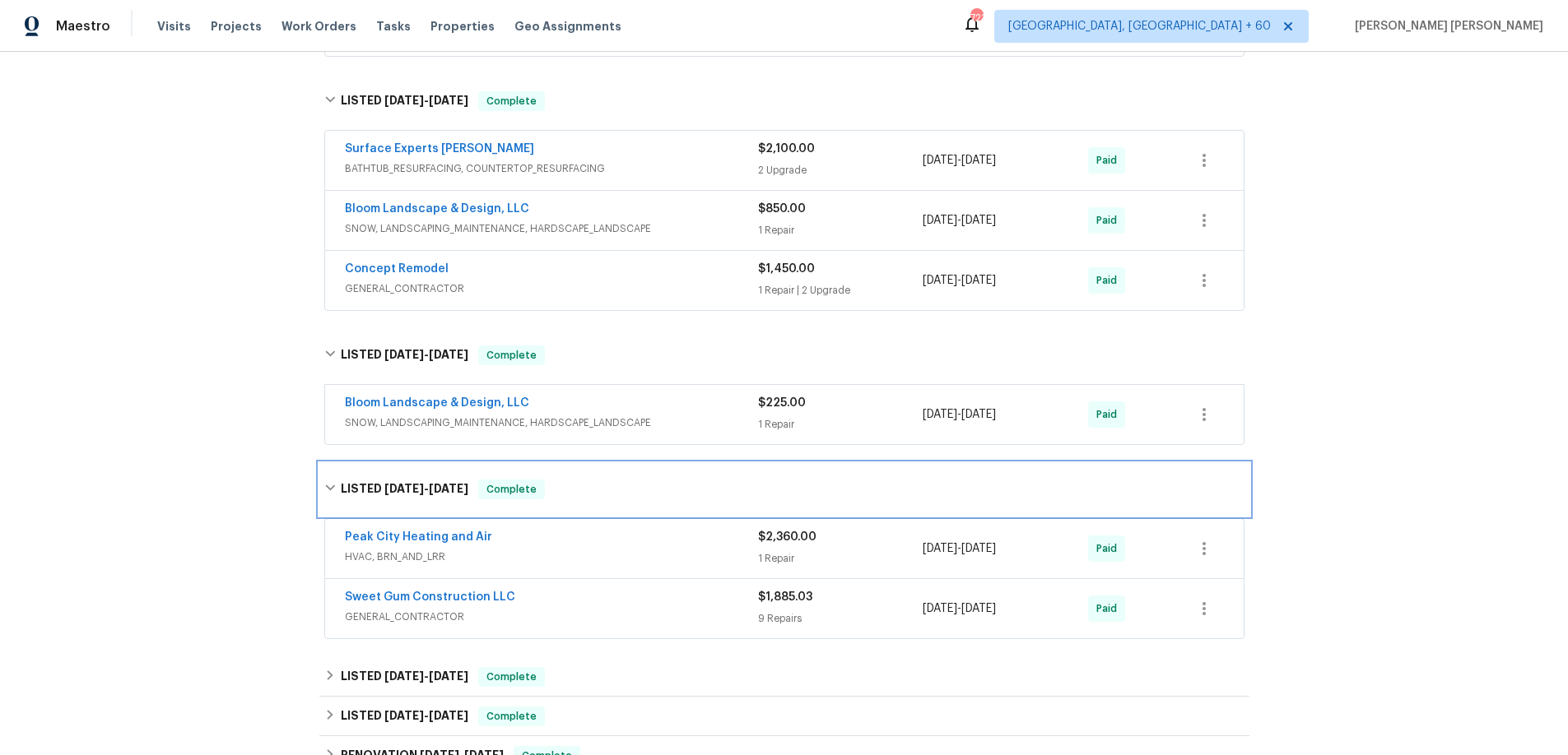
scroll to position [1122, 0]
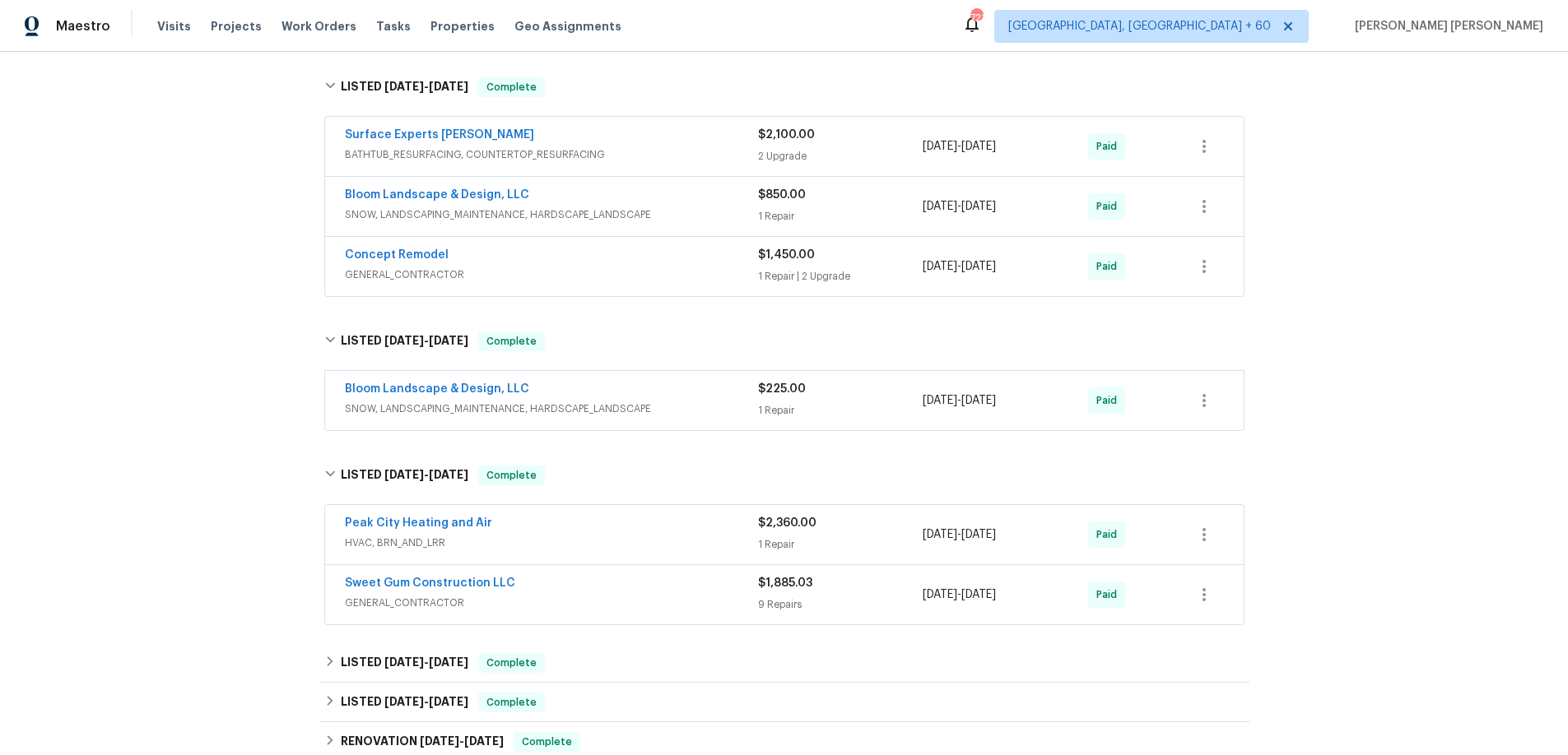
click at [644, 612] on span "GENERAL_CONTRACTOR" at bounding box center [551, 603] width 413 height 17
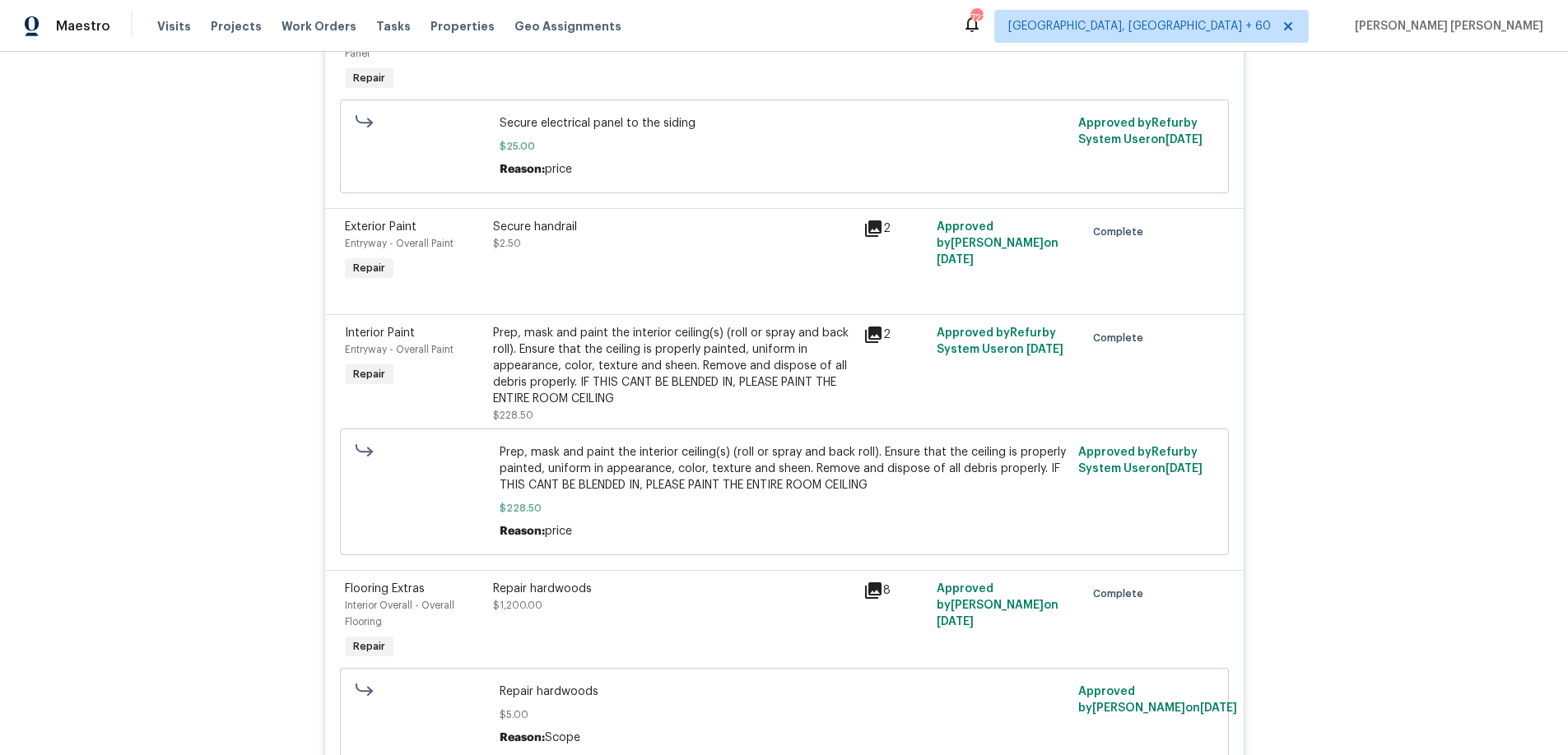
scroll to position [2384, 0]
click at [876, 338] on icon at bounding box center [873, 334] width 19 height 19
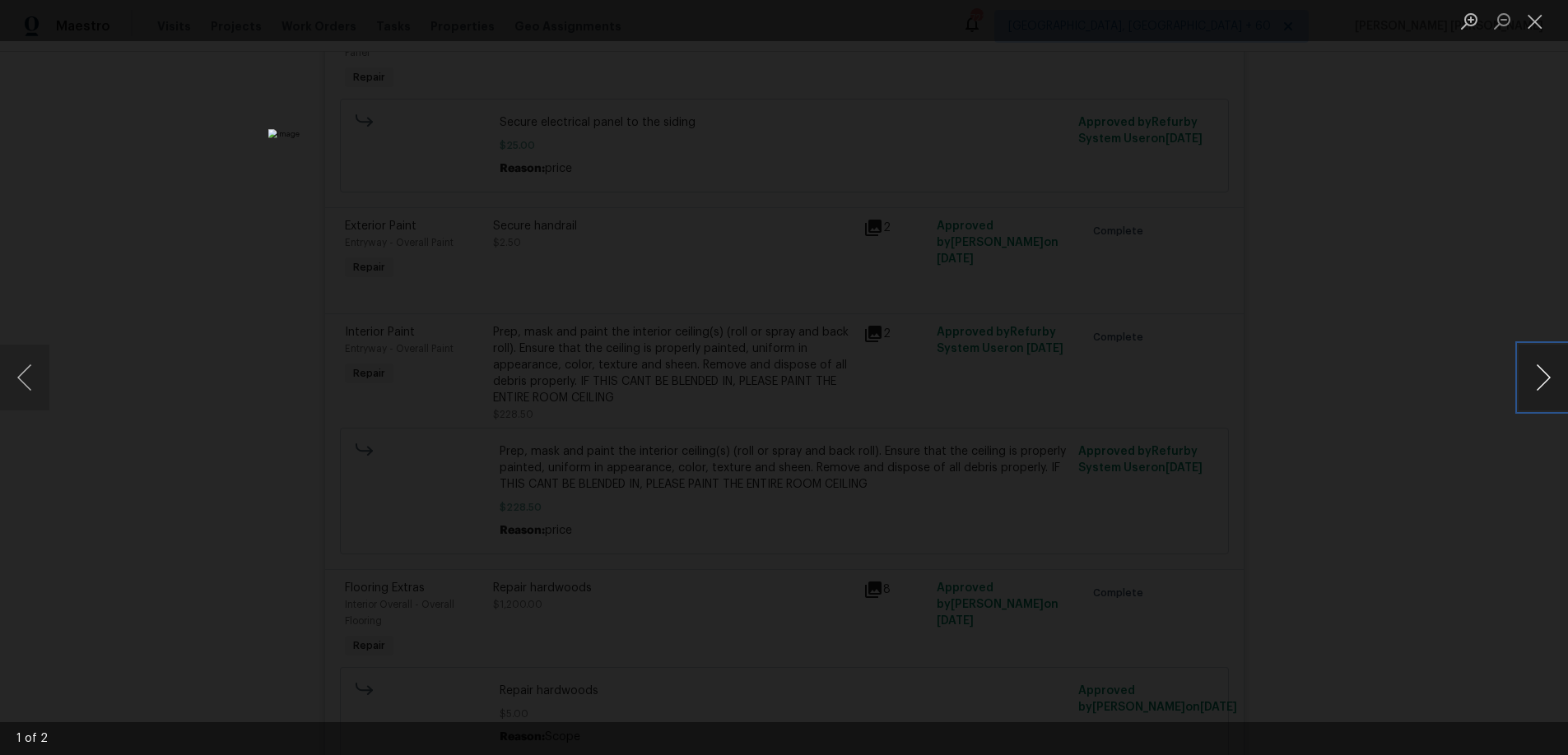
click at [1549, 385] on button "Next image" at bounding box center [1543, 377] width 49 height 66
click at [1548, 385] on button "Next image" at bounding box center [1543, 377] width 49 height 66
click at [1342, 389] on div "Lightbox" at bounding box center [784, 377] width 1568 height 755
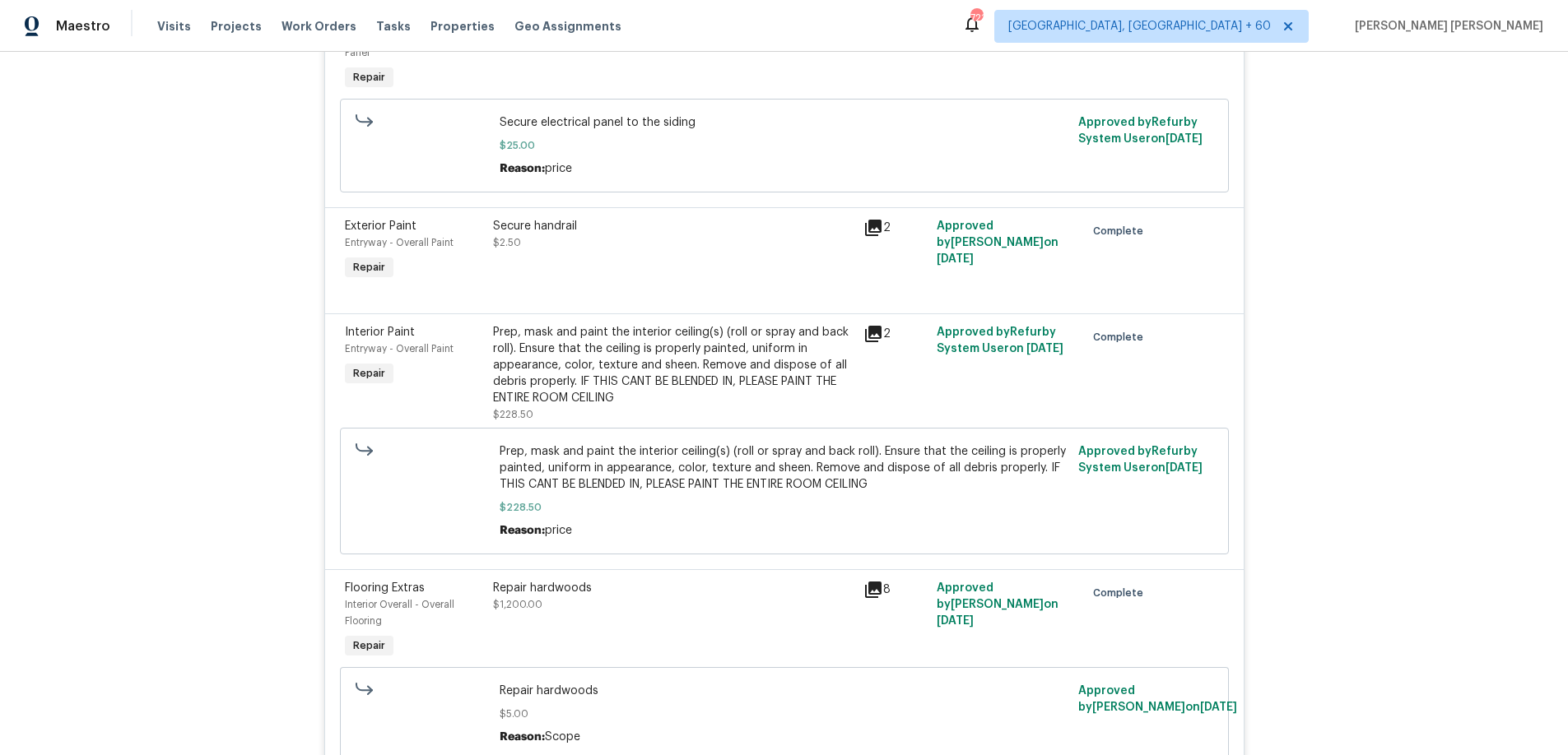
click at [1342, 389] on div "Lightbox" at bounding box center [784, 377] width 1568 height 755
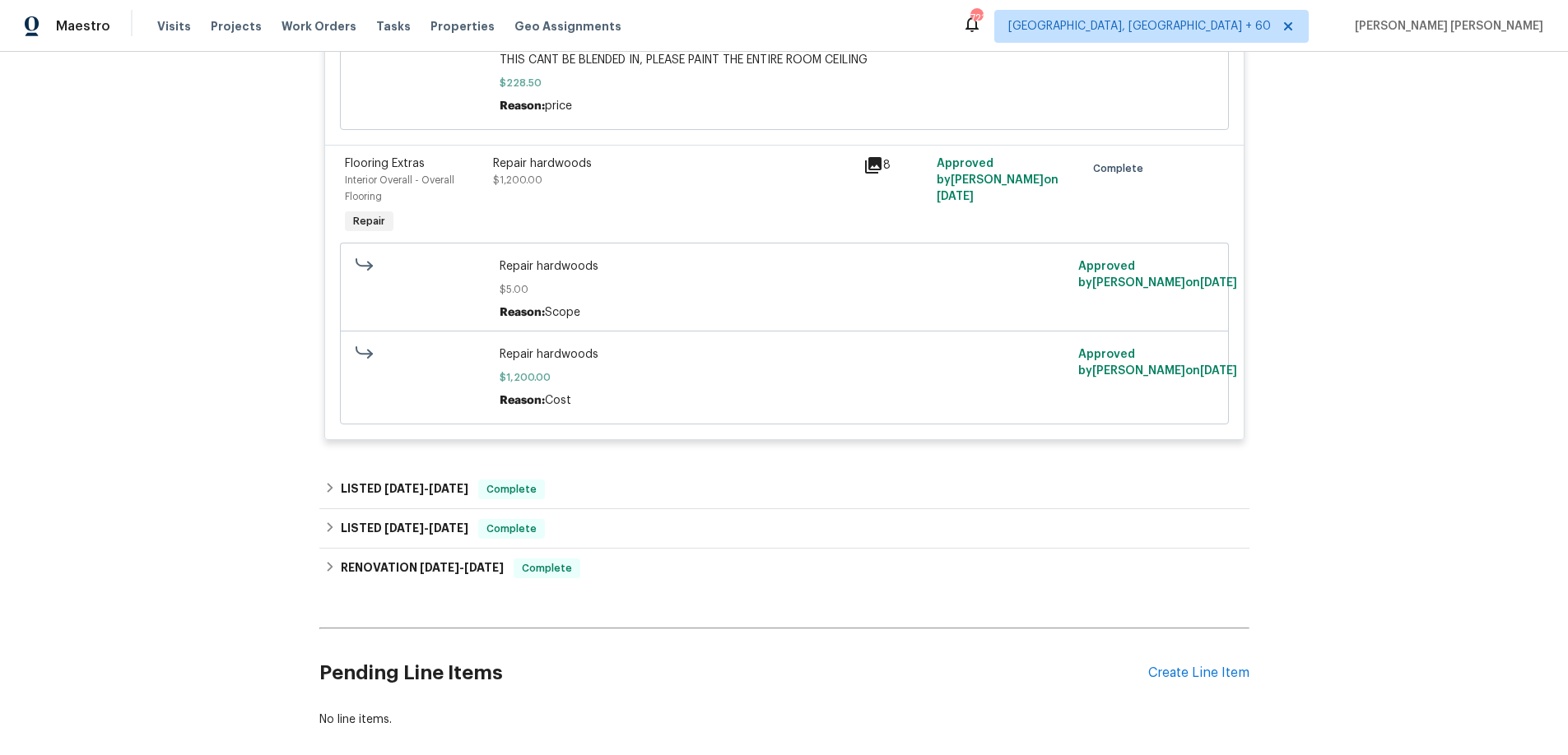
scroll to position [2810, 0]
click at [431, 498] on h6 "LISTED 1/18/25 - 3/18/25" at bounding box center [405, 487] width 128 height 19
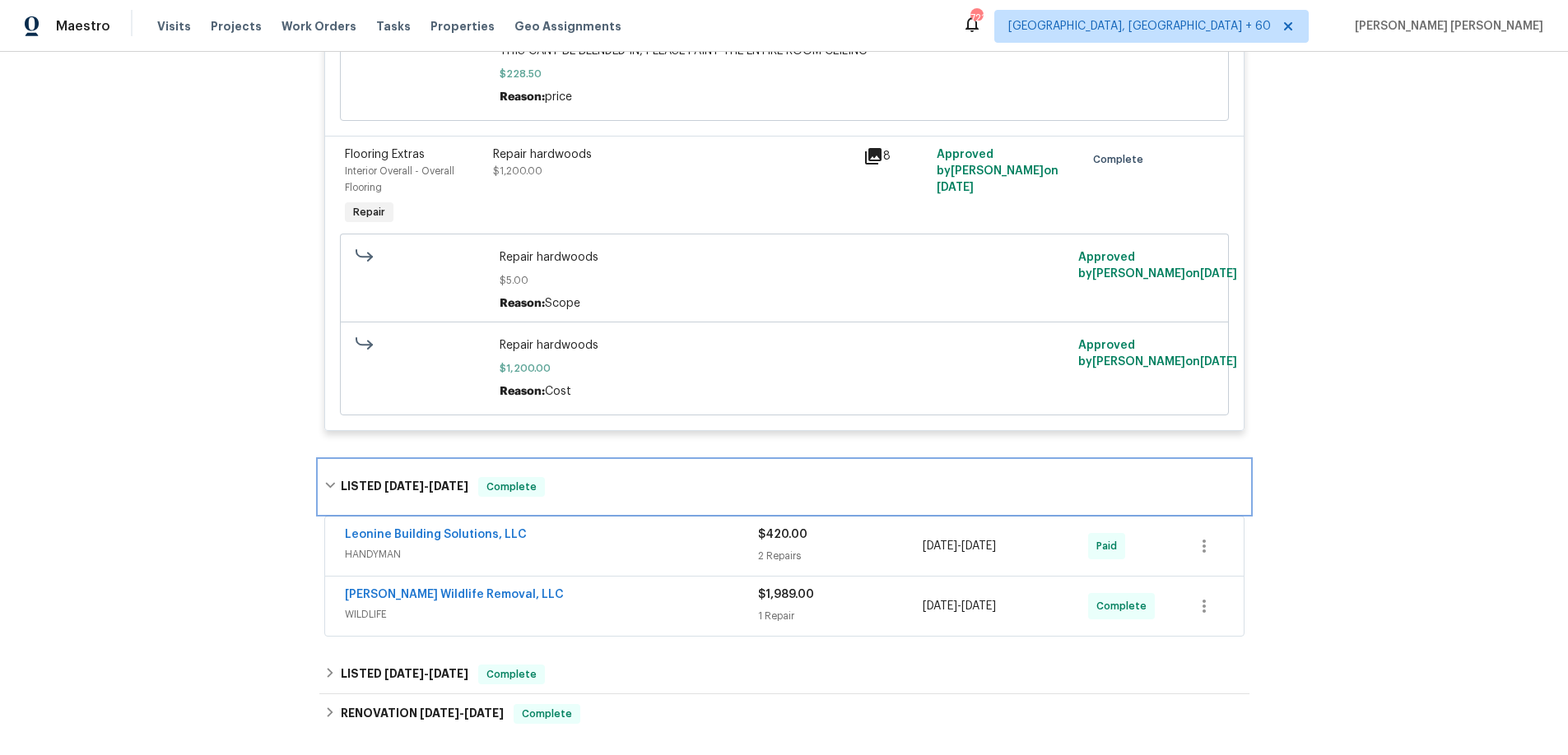
scroll to position [2835, 0]
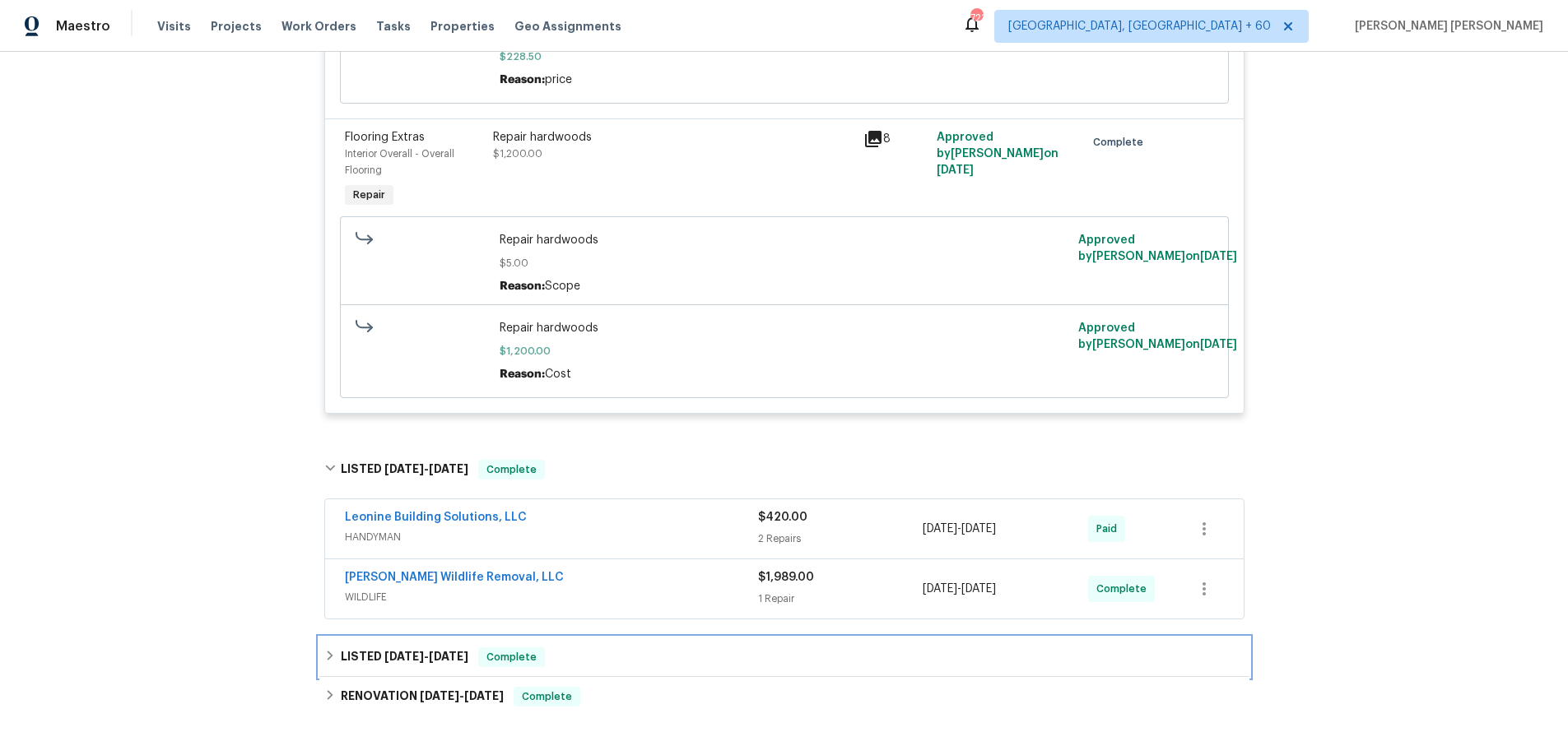
click at [493, 667] on div "Complete" at bounding box center [511, 657] width 67 height 19
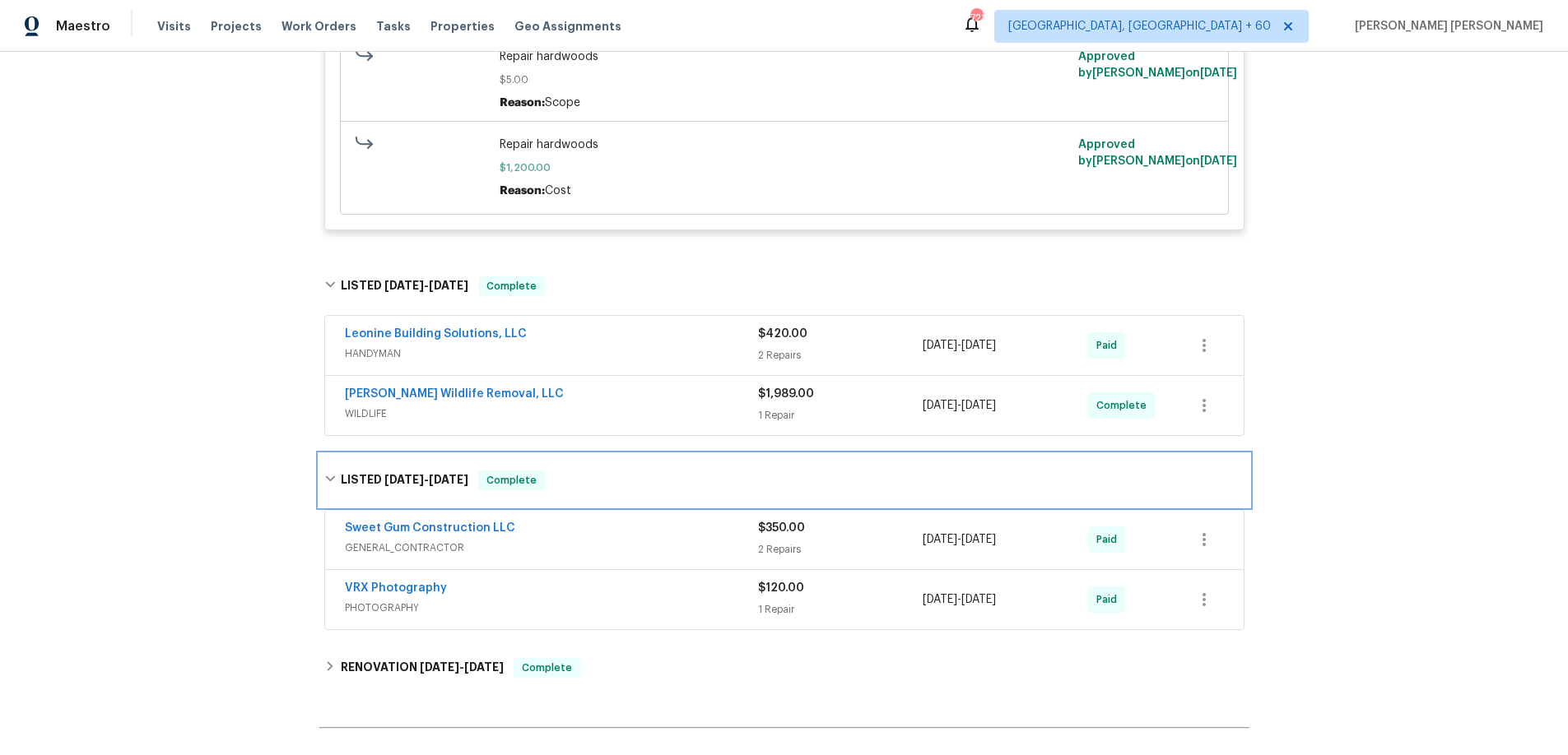
scroll to position [3032, 0]
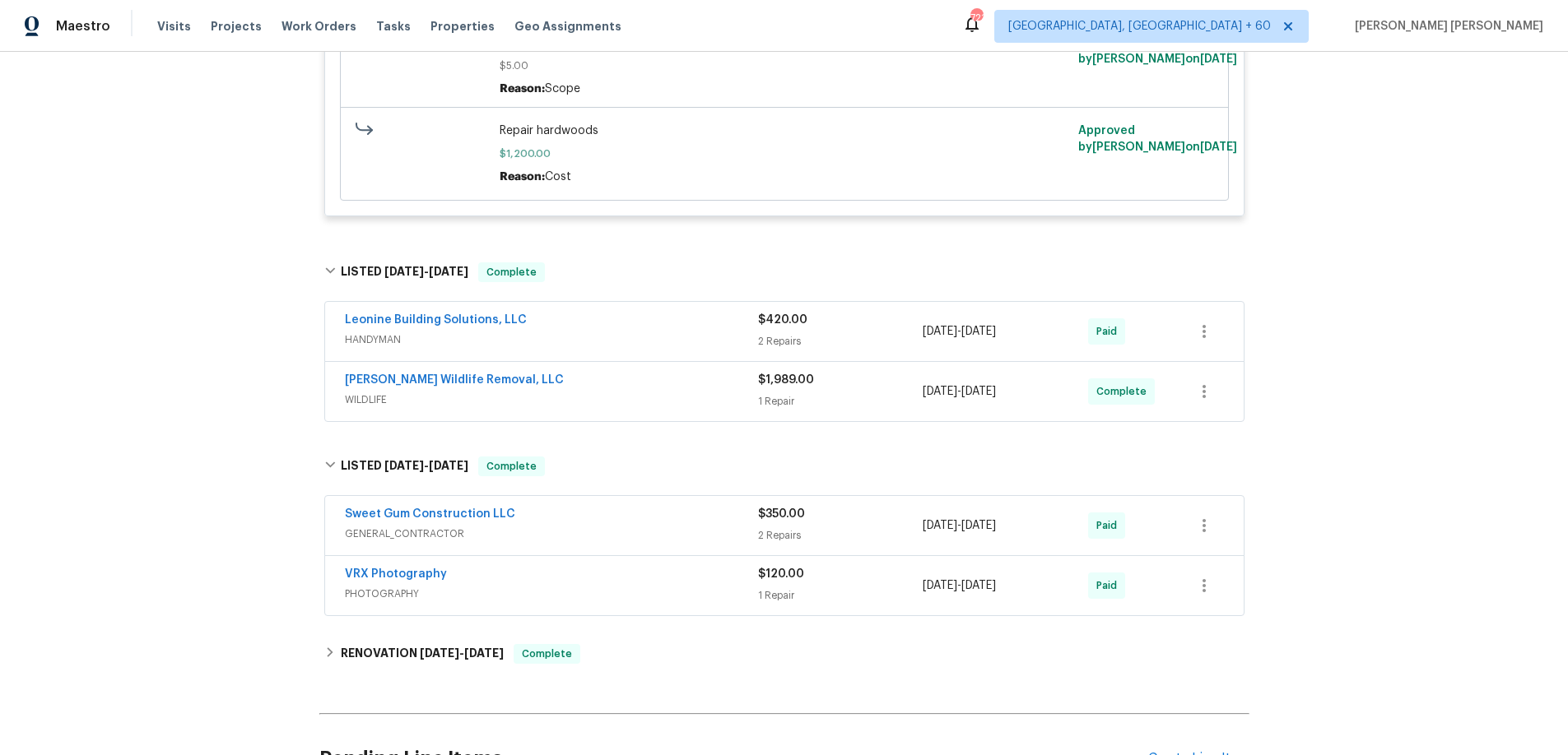
click at [698, 526] on div "Sweet Gum Construction LLC" at bounding box center [551, 516] width 413 height 19
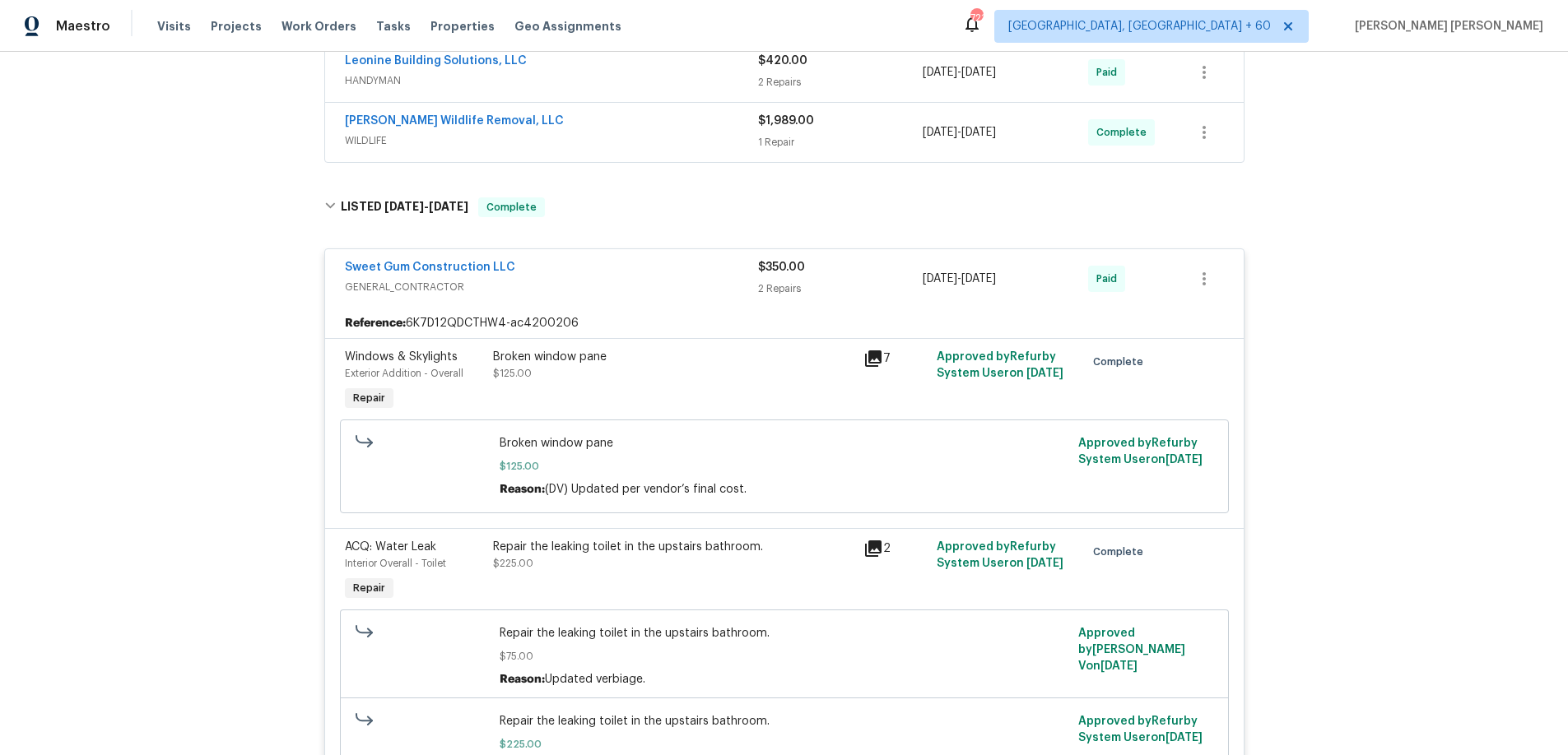
click at [877, 555] on icon at bounding box center [873, 548] width 19 height 19
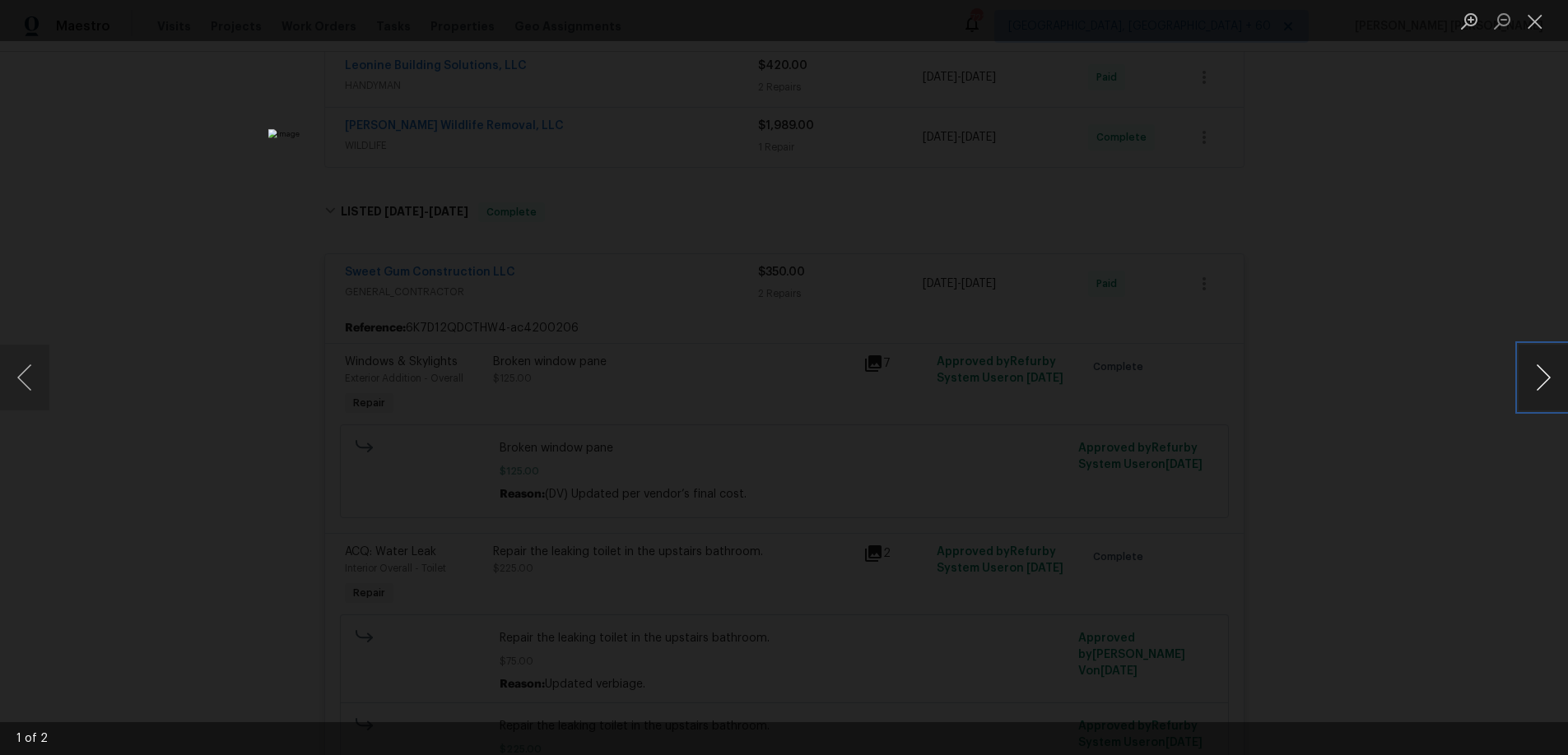
click at [1537, 387] on button "Next image" at bounding box center [1543, 377] width 49 height 66
drag, startPoint x: 1482, startPoint y: 452, endPoint x: 1452, endPoint y: 437, distance: 33.5
click at [1452, 442] on div "Lightbox" at bounding box center [784, 377] width 1568 height 755
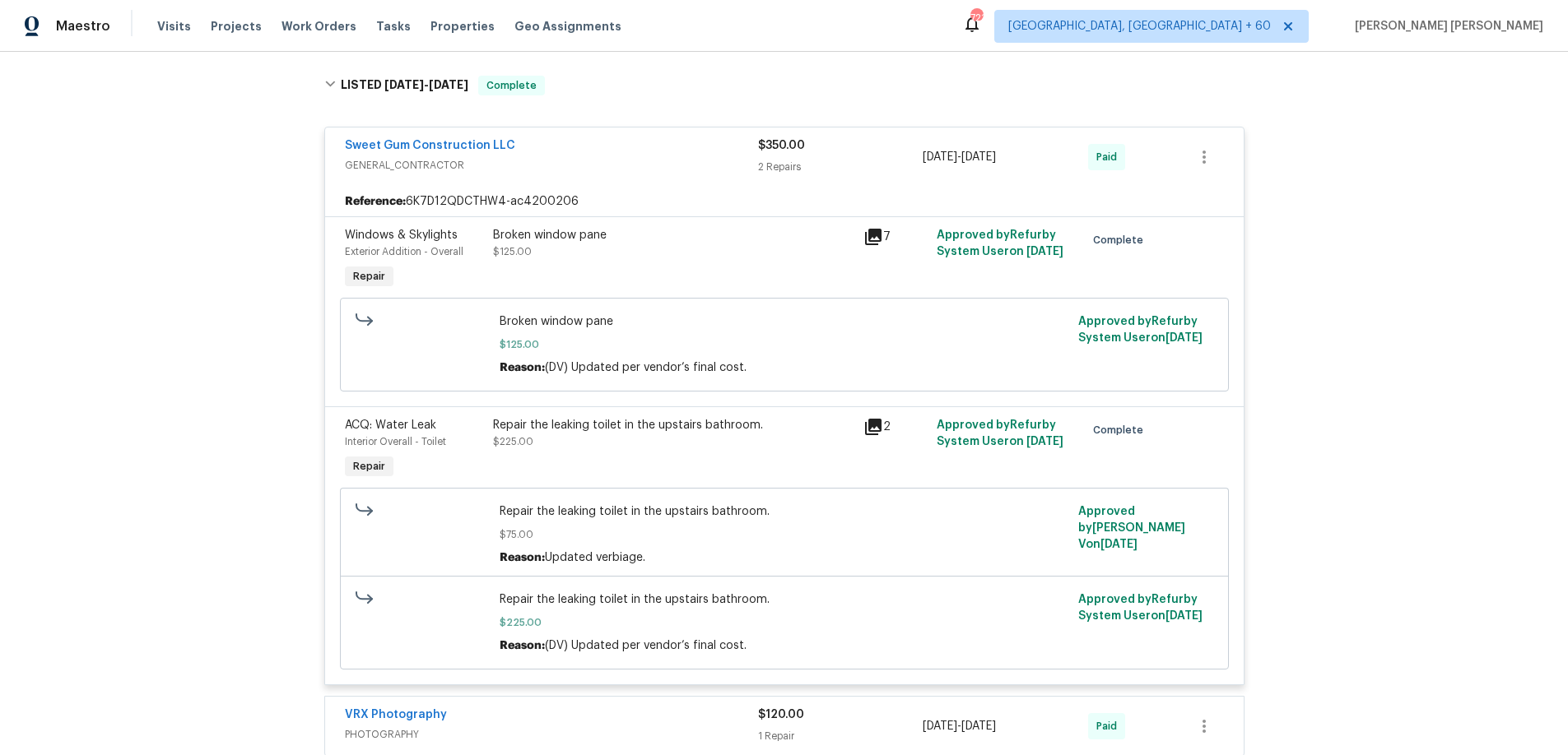
scroll to position [3732, 0]
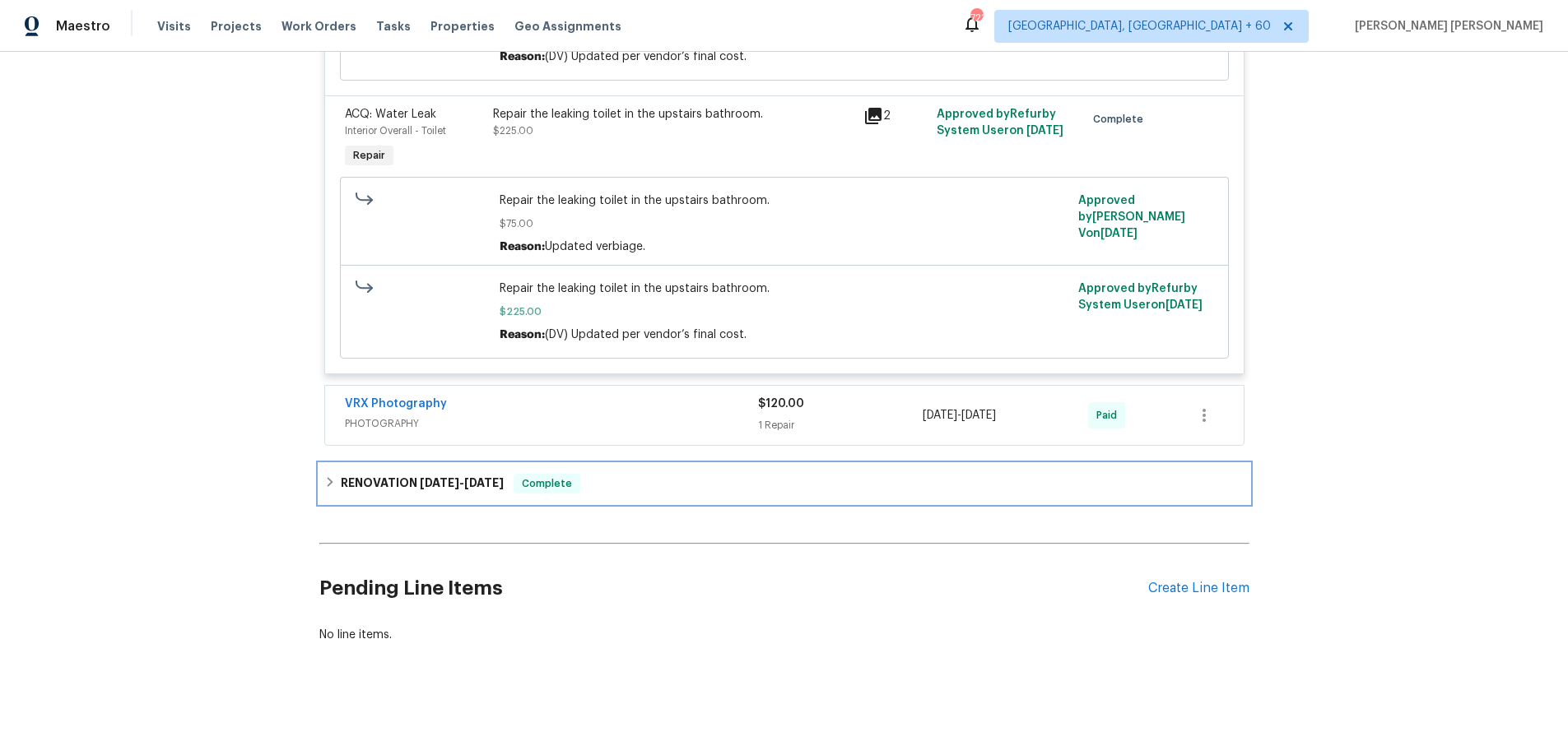
click at [459, 485] on span "10/31/24" at bounding box center [439, 482] width 40 height 11
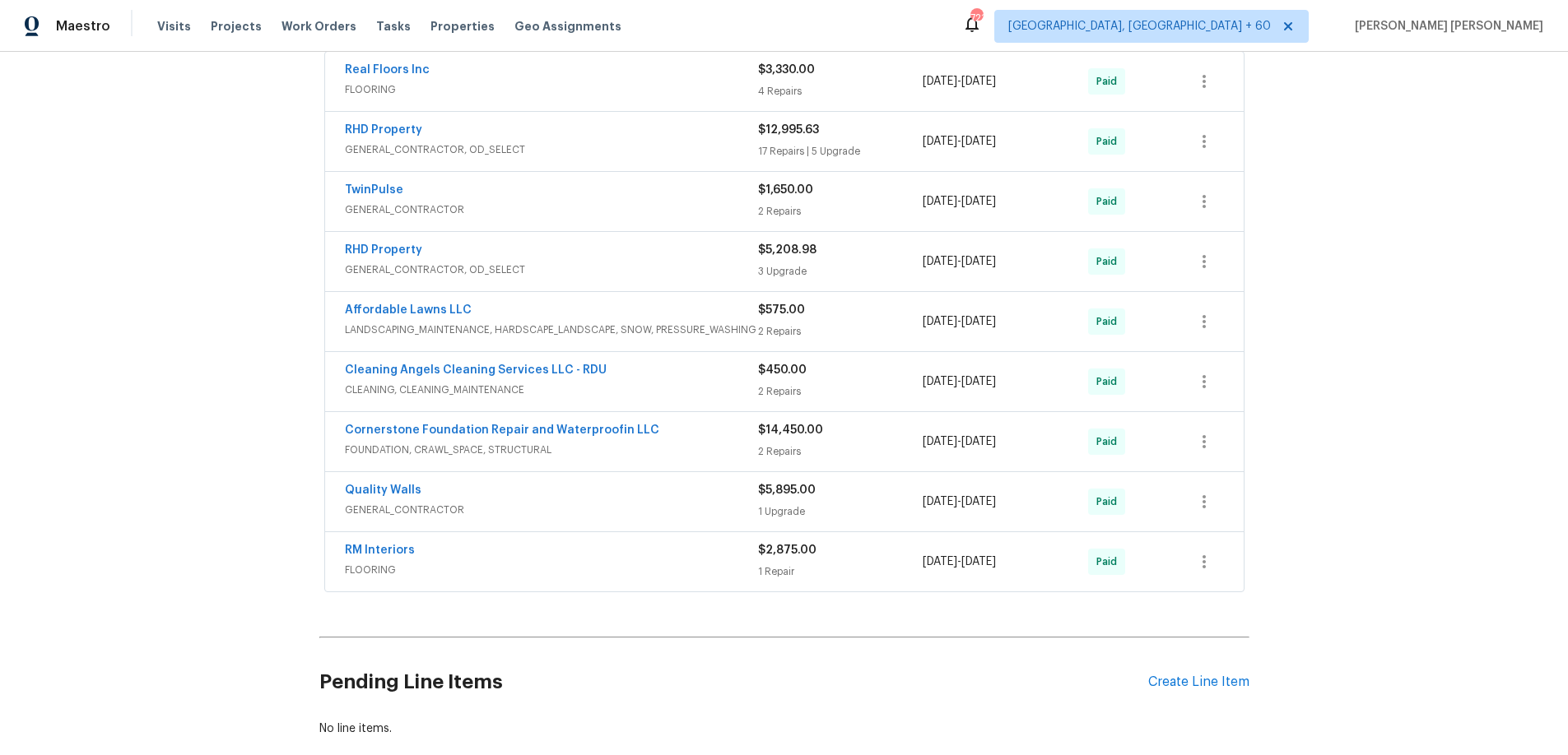
scroll to position [4195, 0]
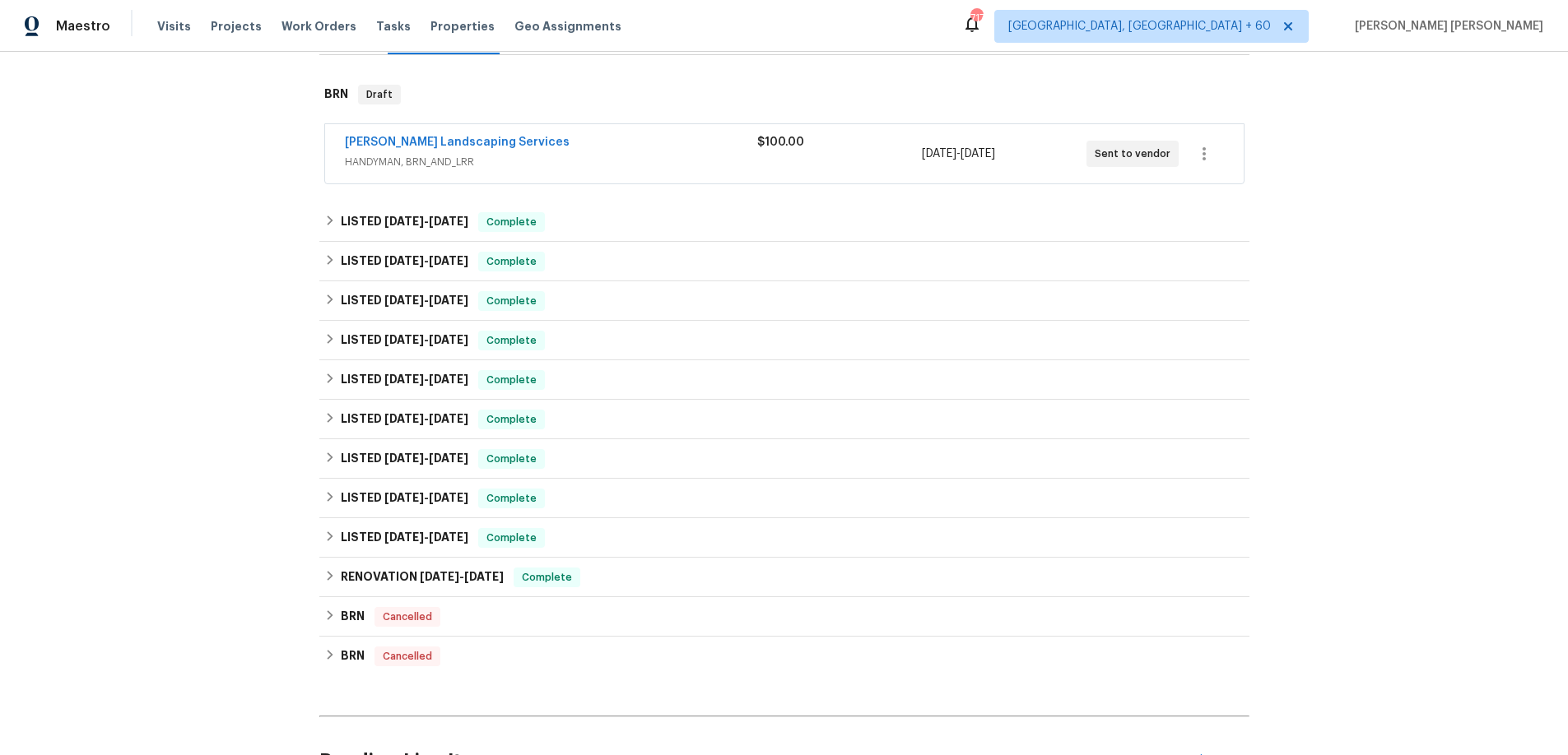
scroll to position [268, 0]
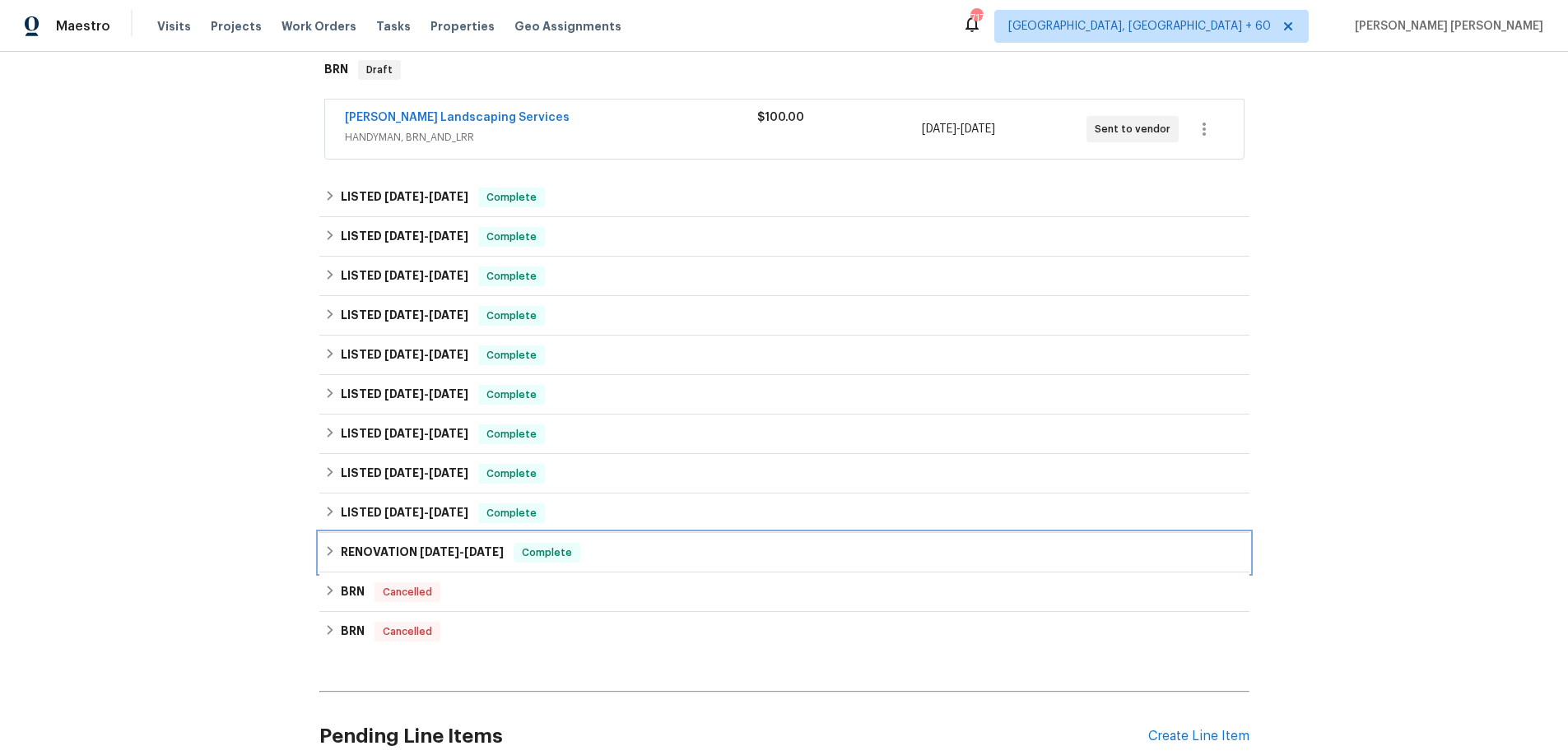
click at [331, 556] on icon at bounding box center [330, 551] width 11 height 11
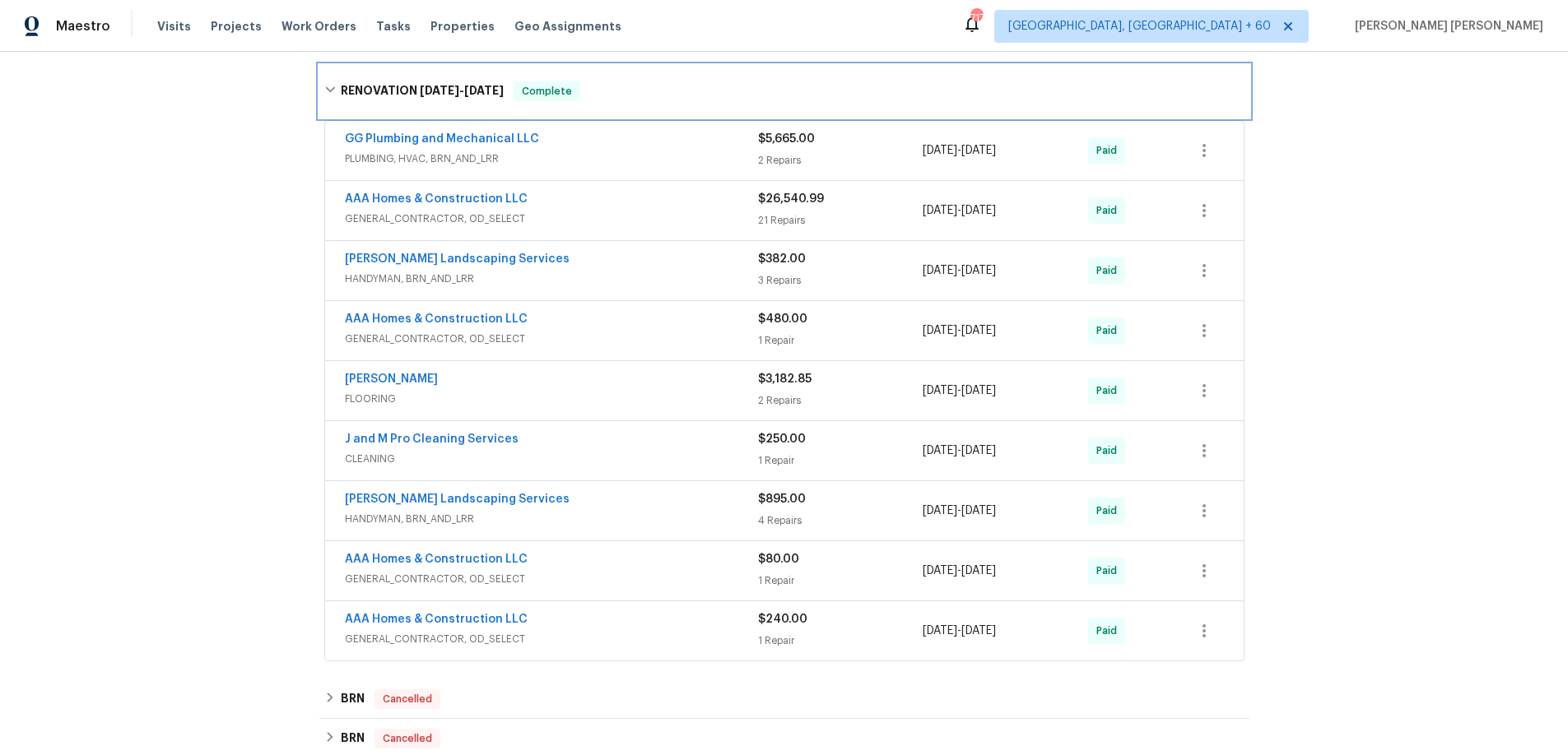
scroll to position [752, 0]
click at [689, 209] on span "GENERAL_CONTRACTOR, OD_SELECT" at bounding box center [551, 216] width 413 height 17
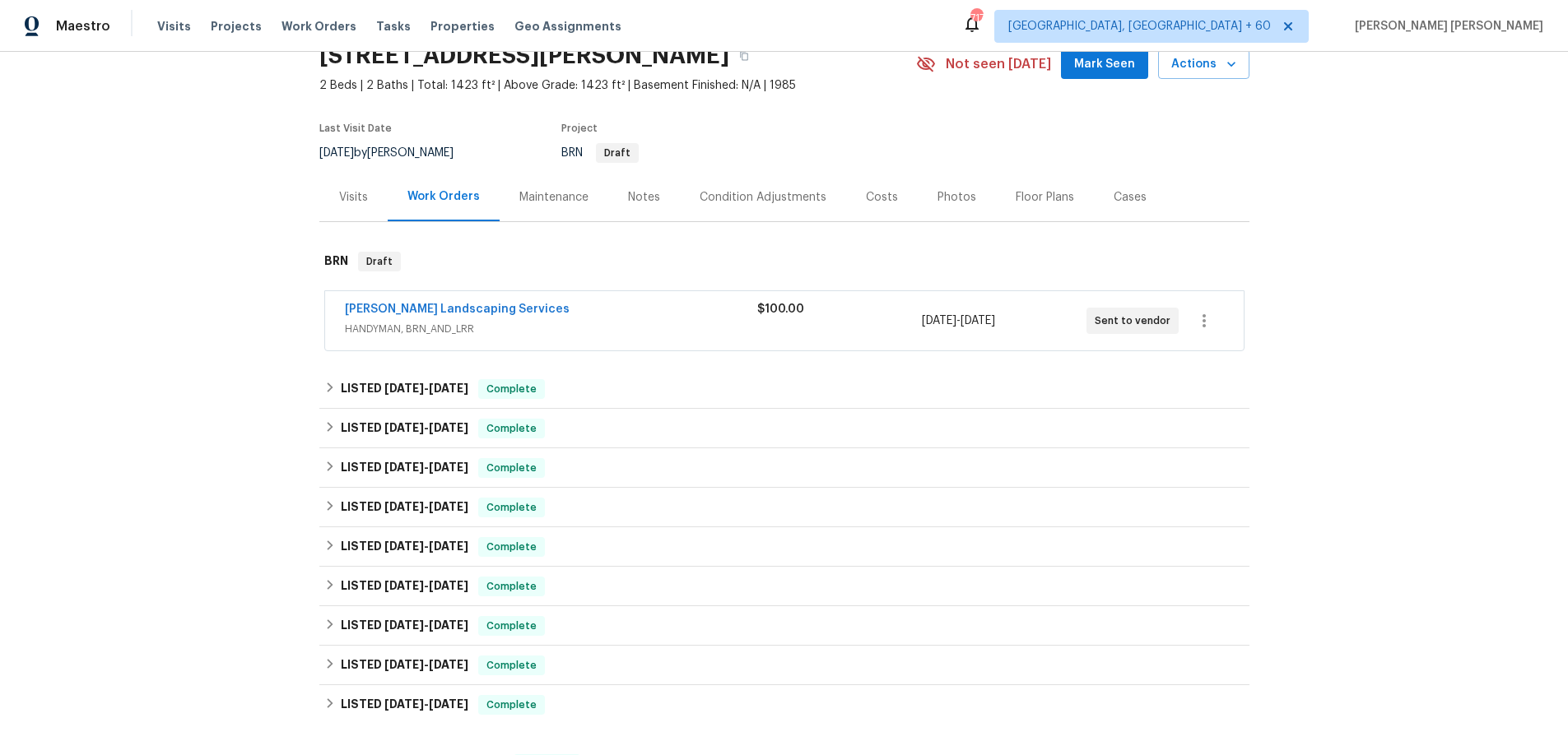
scroll to position [0, 0]
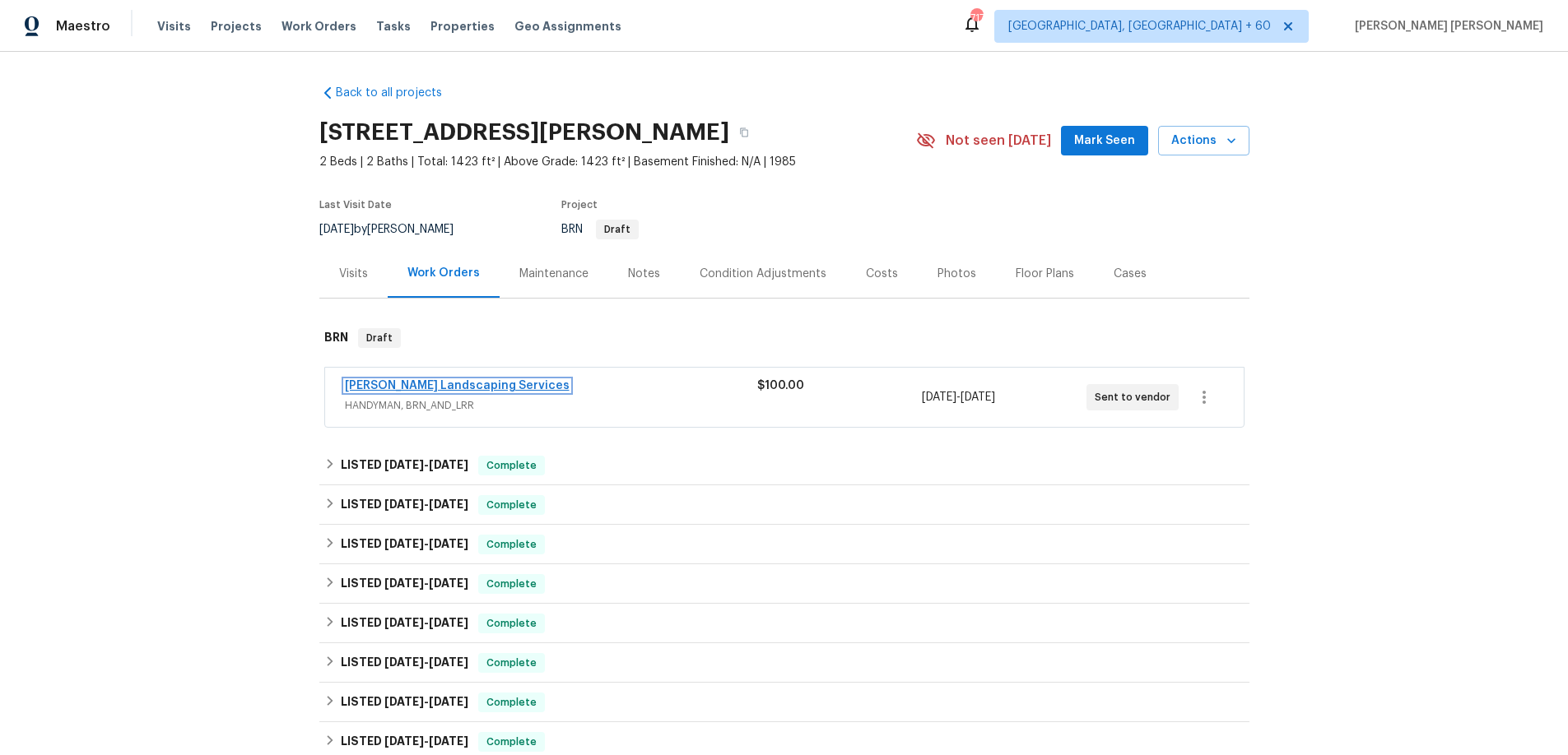
click at [487, 381] on link "Rodriguez Landscaping Services" at bounding box center [457, 385] width 225 height 11
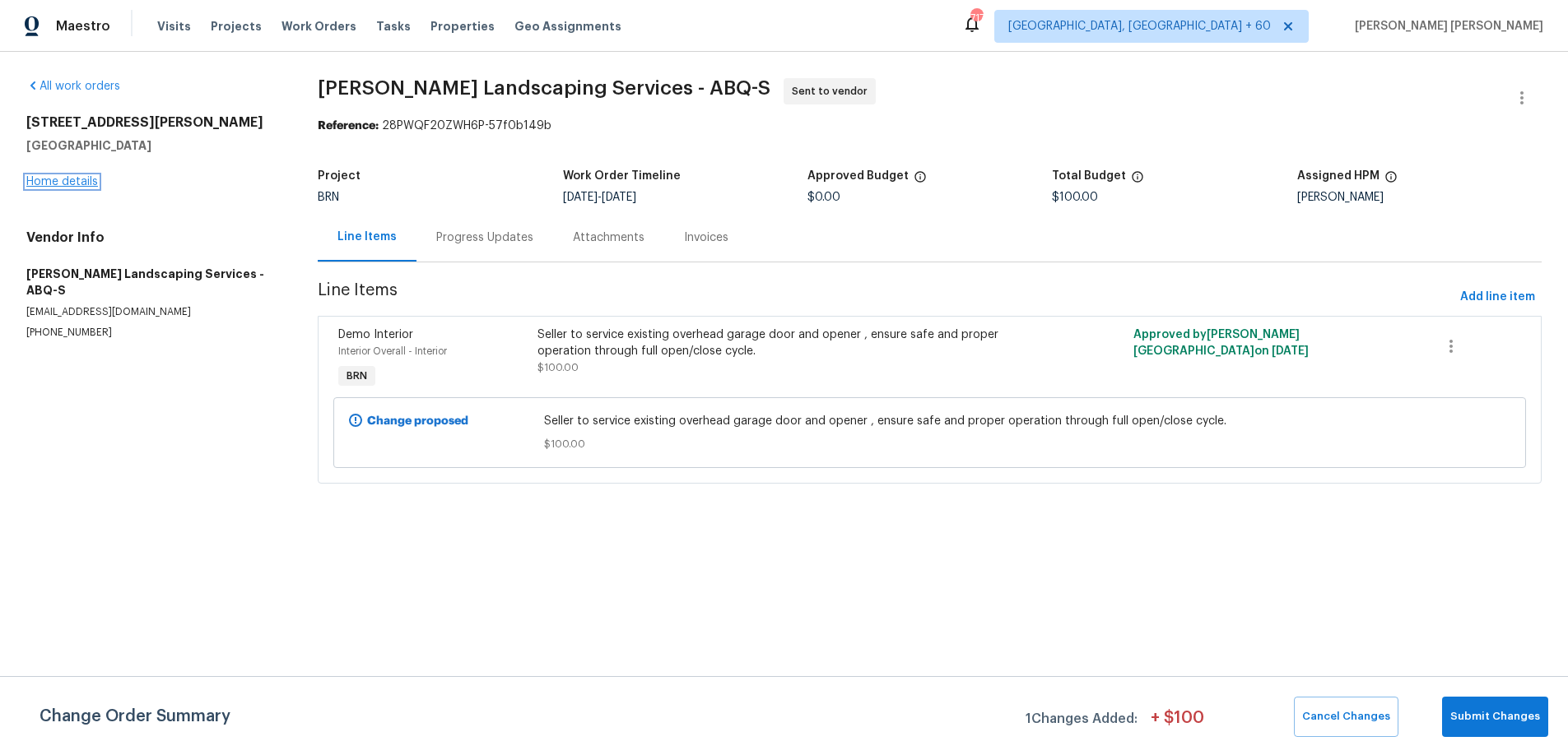
click at [79, 182] on link "Home details" at bounding box center [61, 182] width 71 height 11
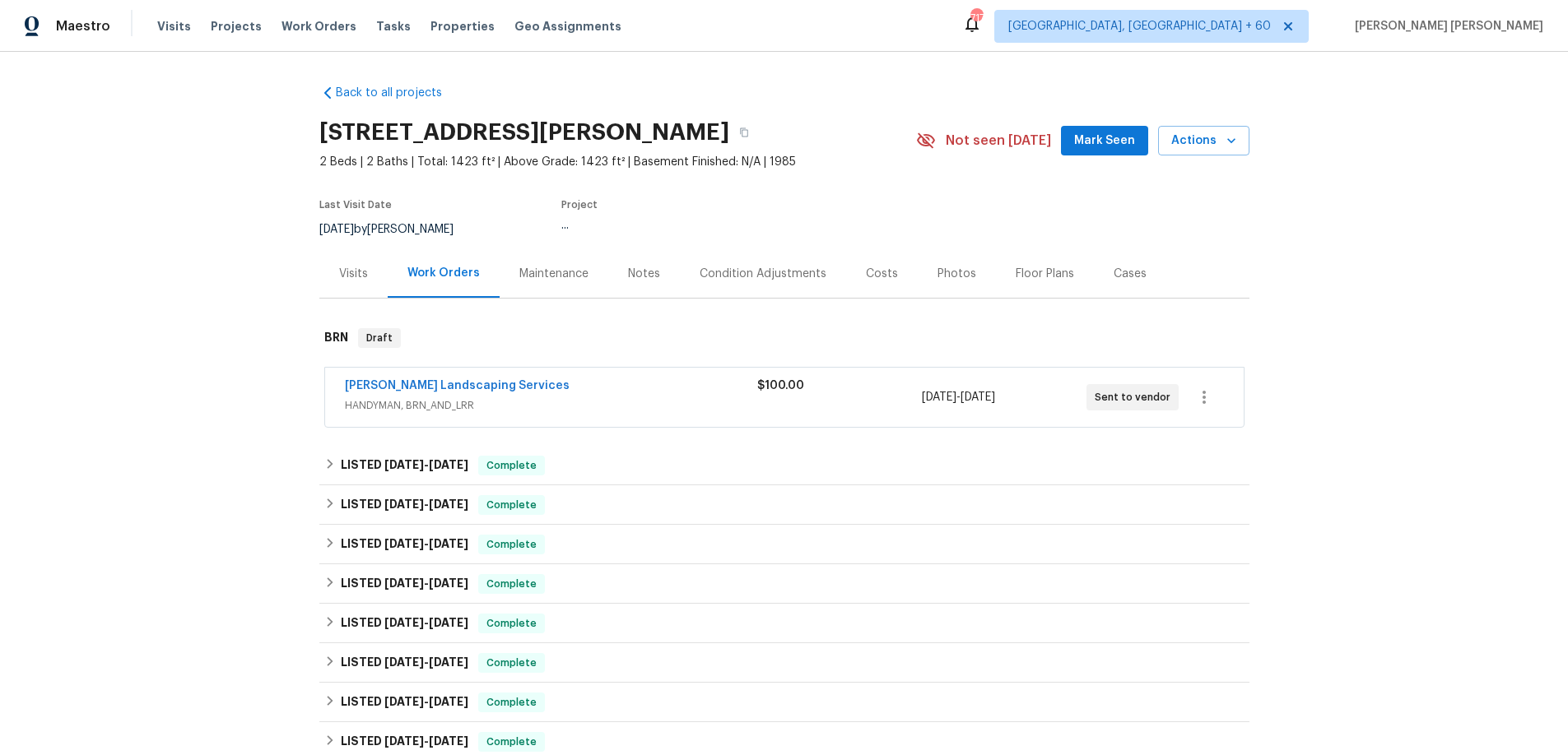
scroll to position [417, 0]
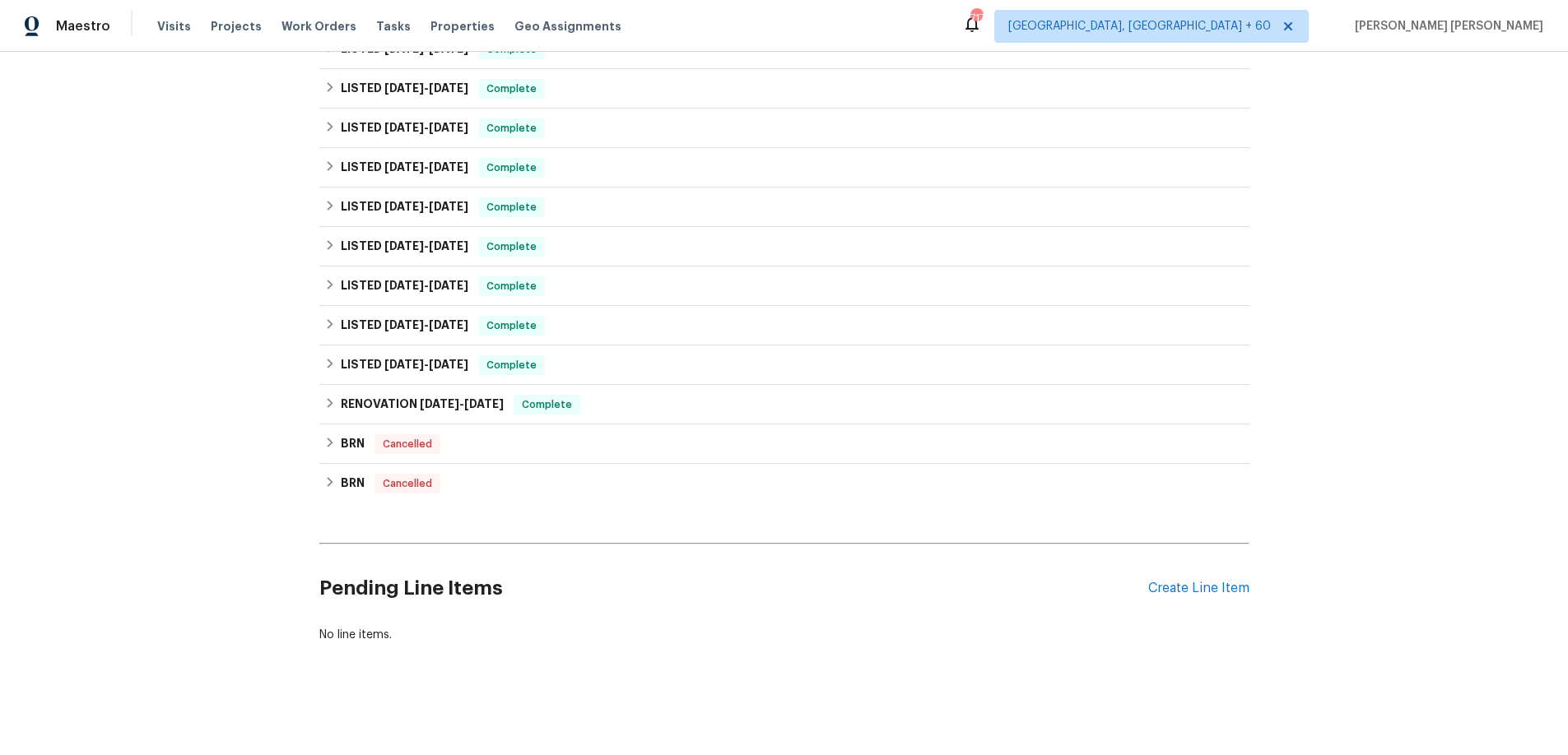
drag, startPoint x: 313, startPoint y: 396, endPoint x: 325, endPoint y: 396, distance: 12.0
click at [322, 396] on div "Back to all projects 12342 Haines Ave NE, Albuquerque, NM 87112 2 Beds | 2 Bath…" at bounding box center [784, 403] width 1568 height 703
click at [331, 397] on icon at bounding box center [330, 403] width 11 height 11
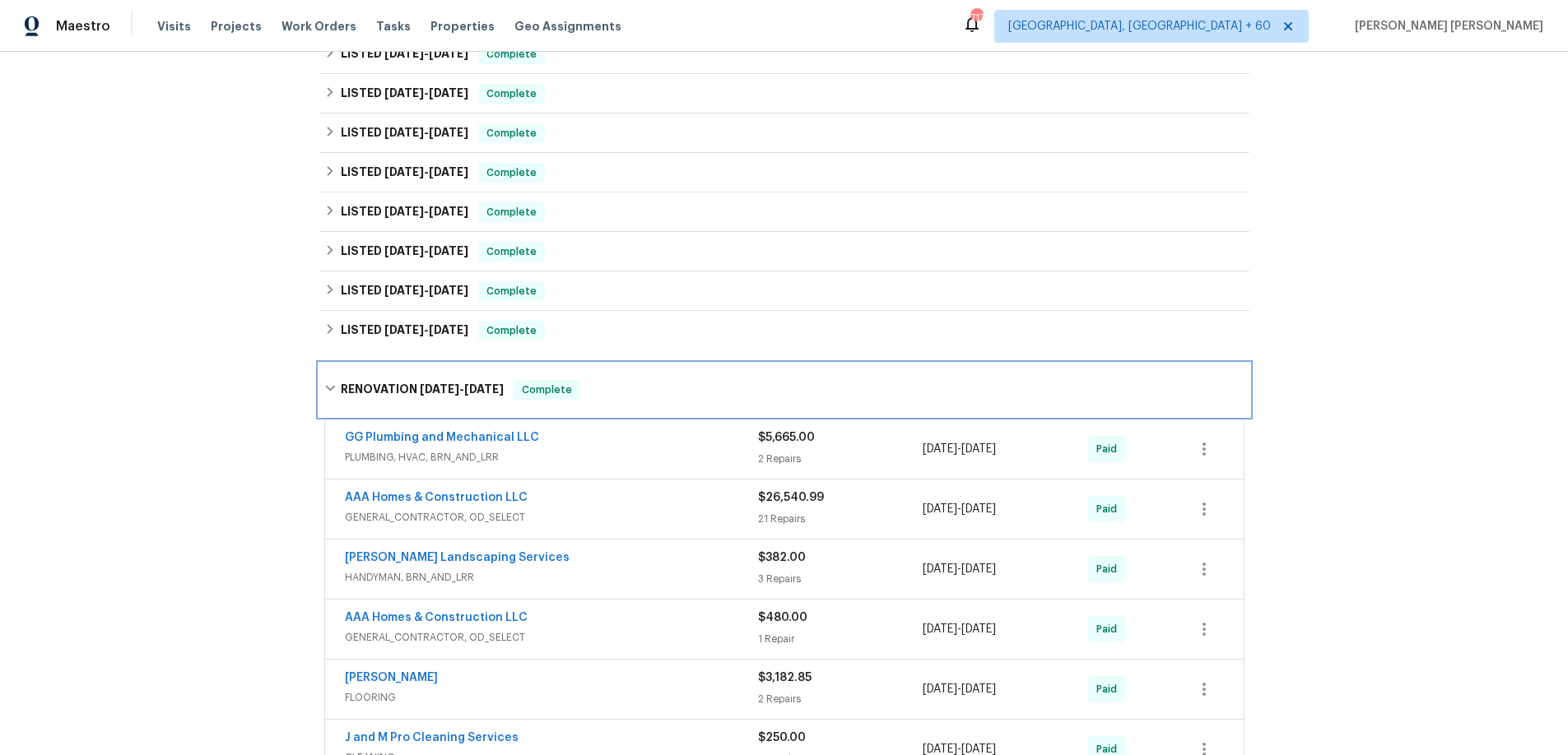
scroll to position [542, 0]
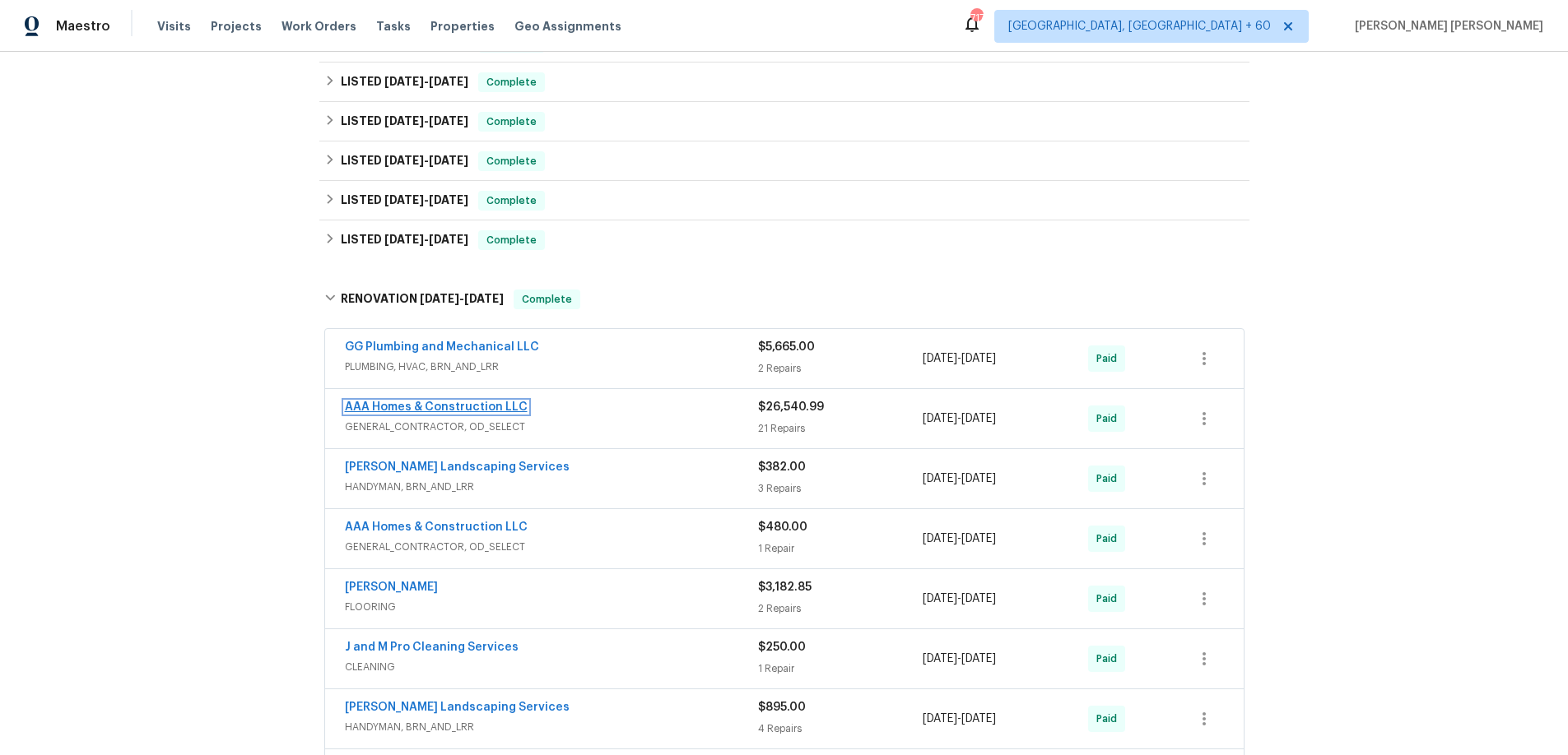
click at [466, 409] on link "AAA Homes & Construction LLC" at bounding box center [436, 408] width 183 height 11
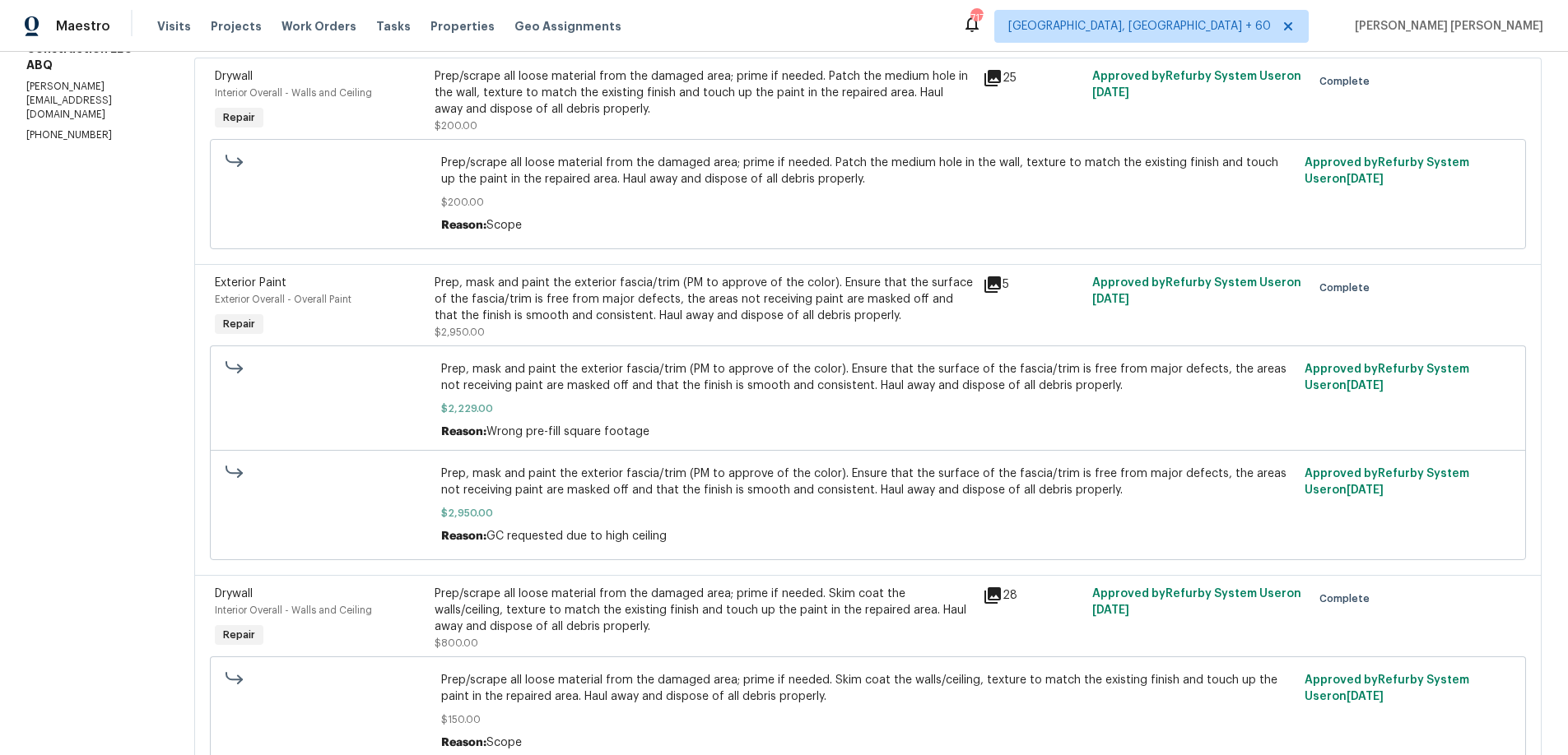
scroll to position [260, 0]
click at [354, 469] on div at bounding box center [328, 505] width 215 height 89
click at [354, 472] on div at bounding box center [328, 505] width 215 height 89
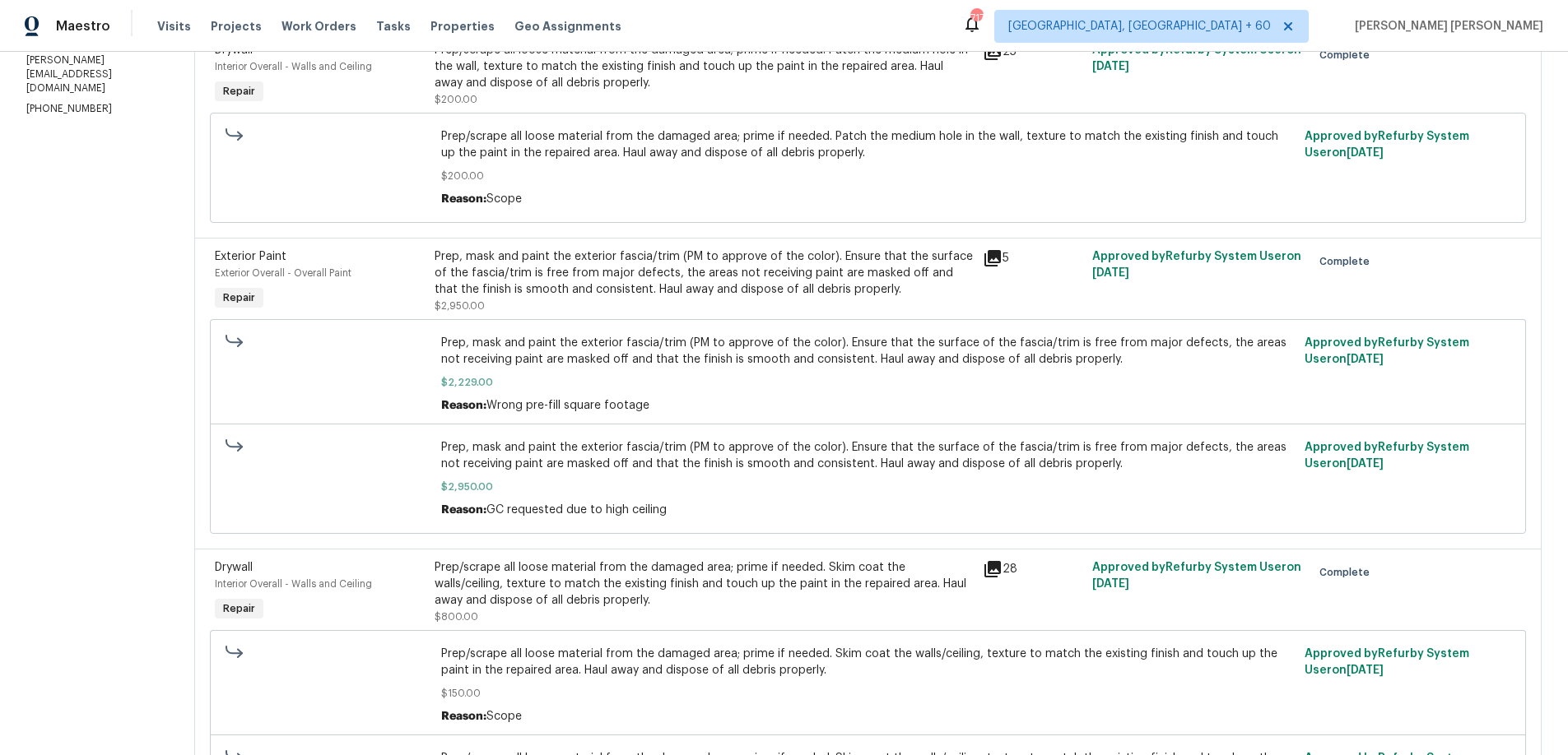
scroll to position [0, 0]
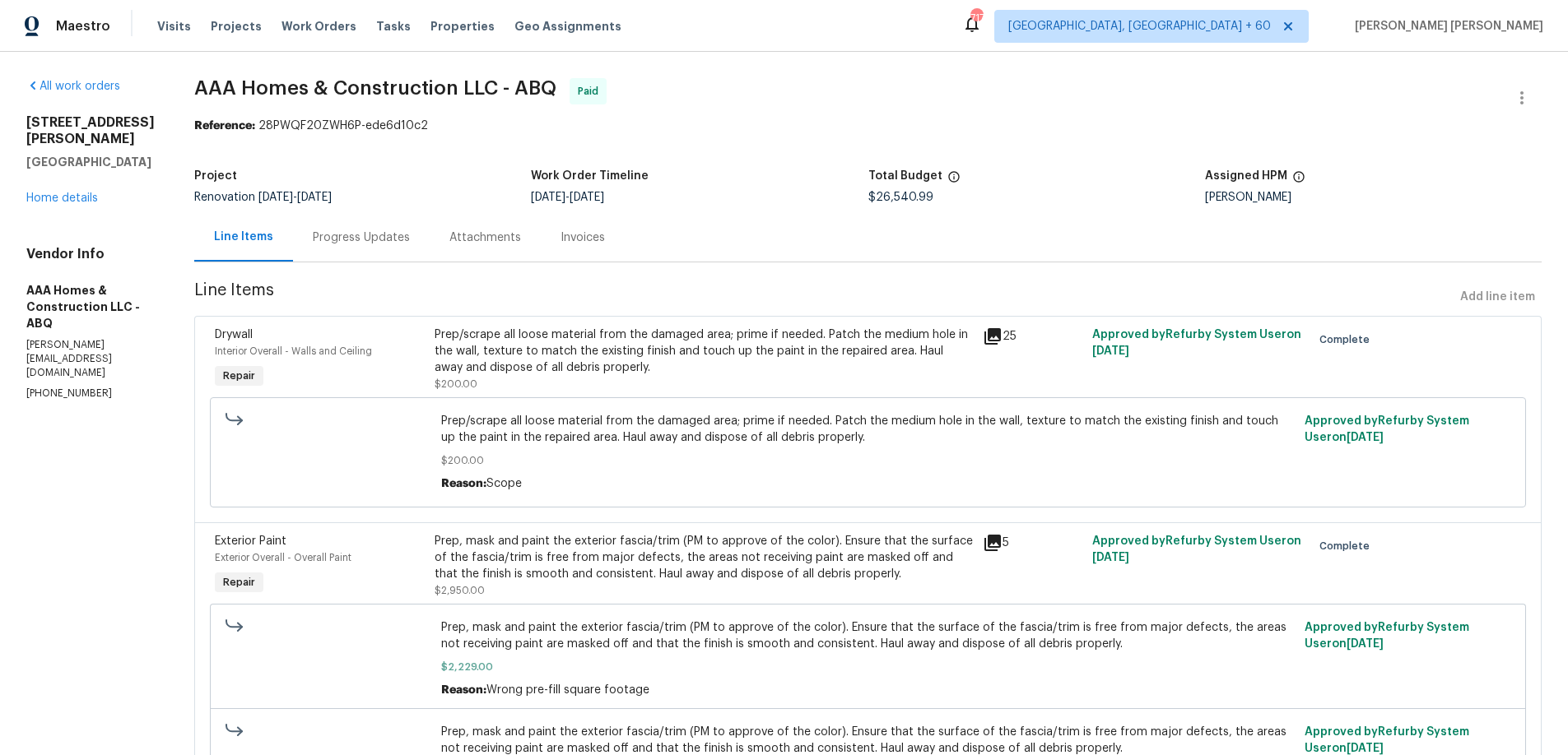
click at [584, 238] on div "Invoices" at bounding box center [582, 237] width 44 height 17
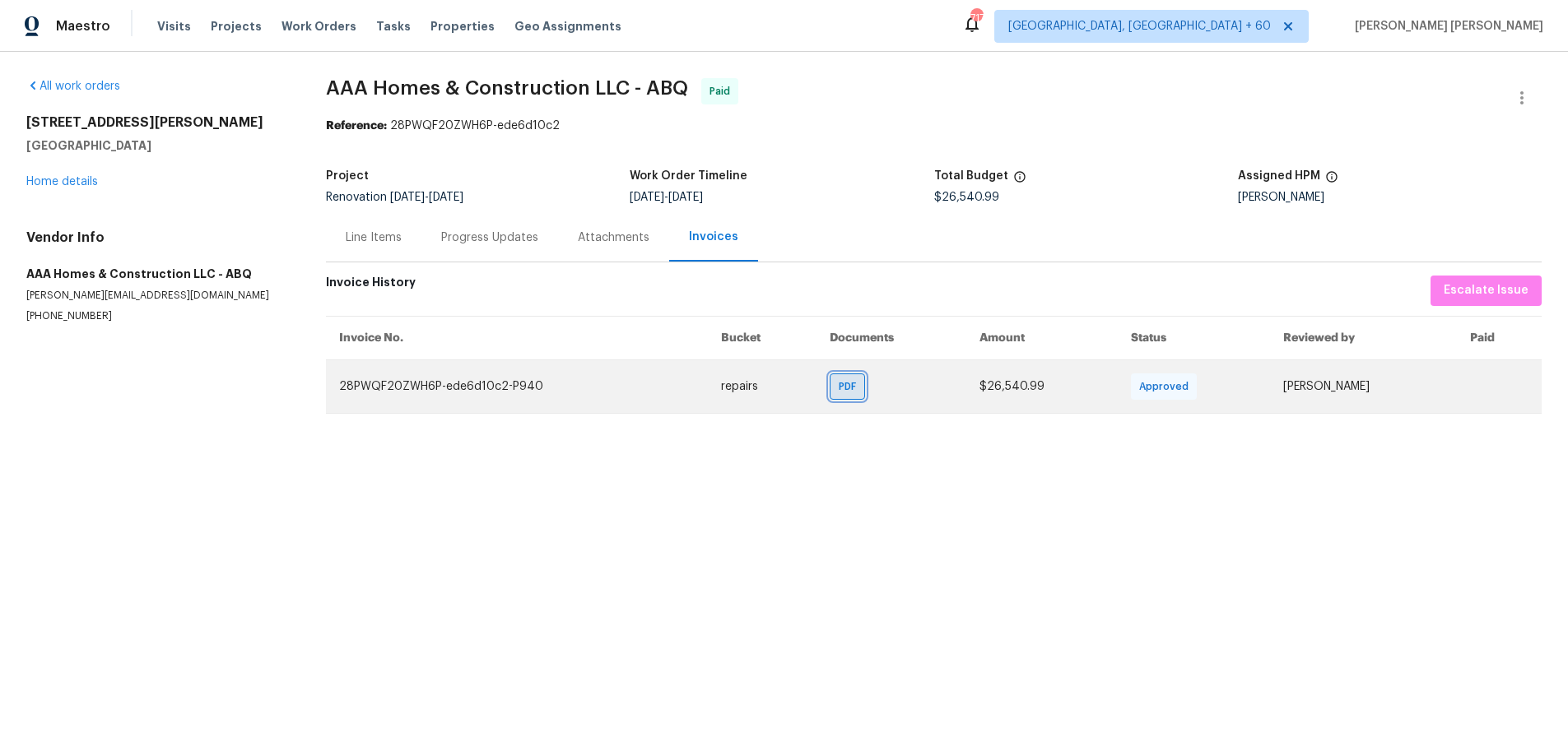
drag, startPoint x: 855, startPoint y: 386, endPoint x: 864, endPoint y: 380, distance: 10.8
click at [855, 384] on span "PDF" at bounding box center [851, 387] width 24 height 17
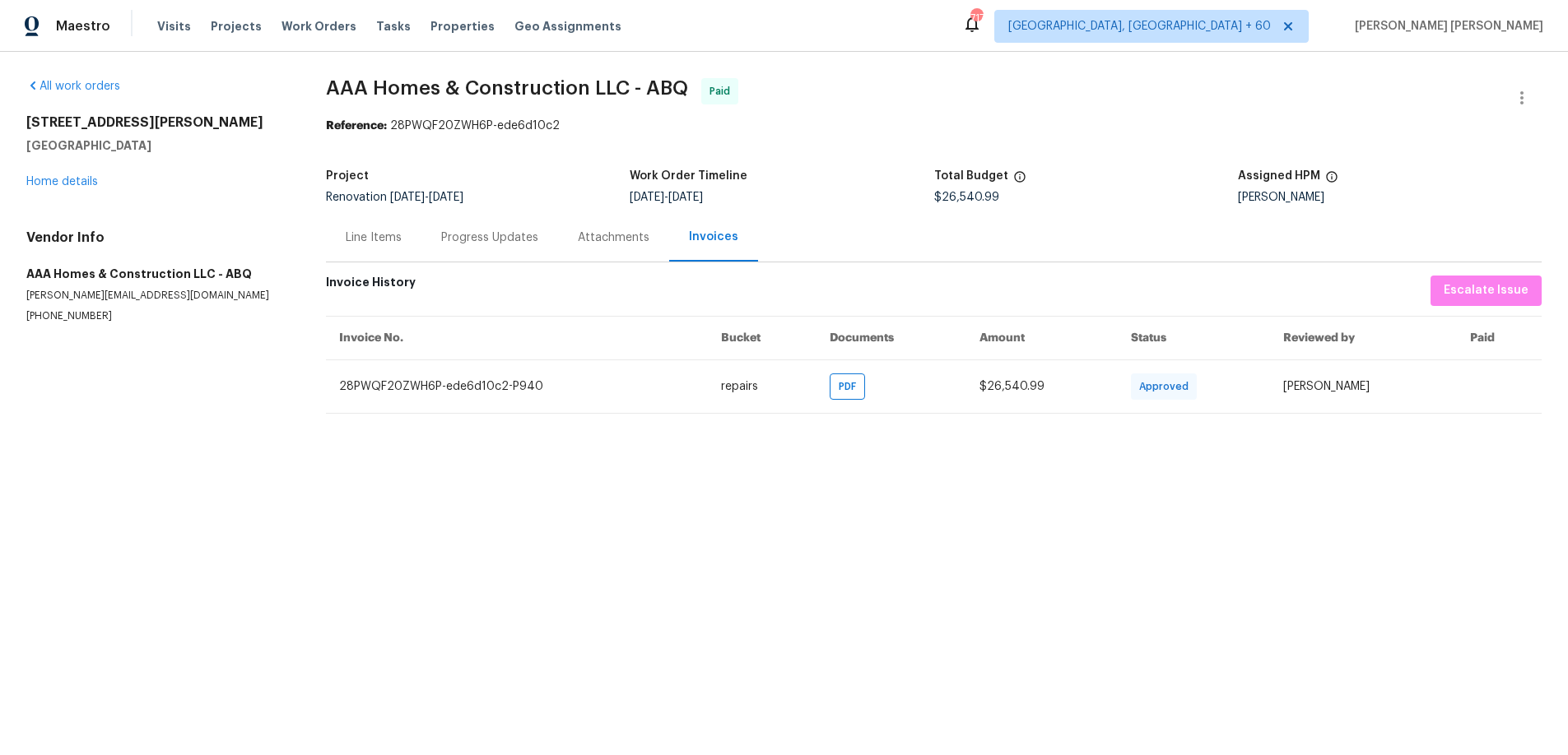
drag, startPoint x: 1126, startPoint y: 150, endPoint x: 1378, endPoint y: 19, distance: 284.0
click at [1136, 146] on section "AAA Homes & Construction LLC - ABQ Paid Reference: 28PWQF20ZWH6P-ede6d10c2 Proj…" at bounding box center [934, 246] width 1216 height 335
click at [378, 238] on div "Line Items" at bounding box center [374, 237] width 56 height 17
